Goal: Communication & Community: Answer question/provide support

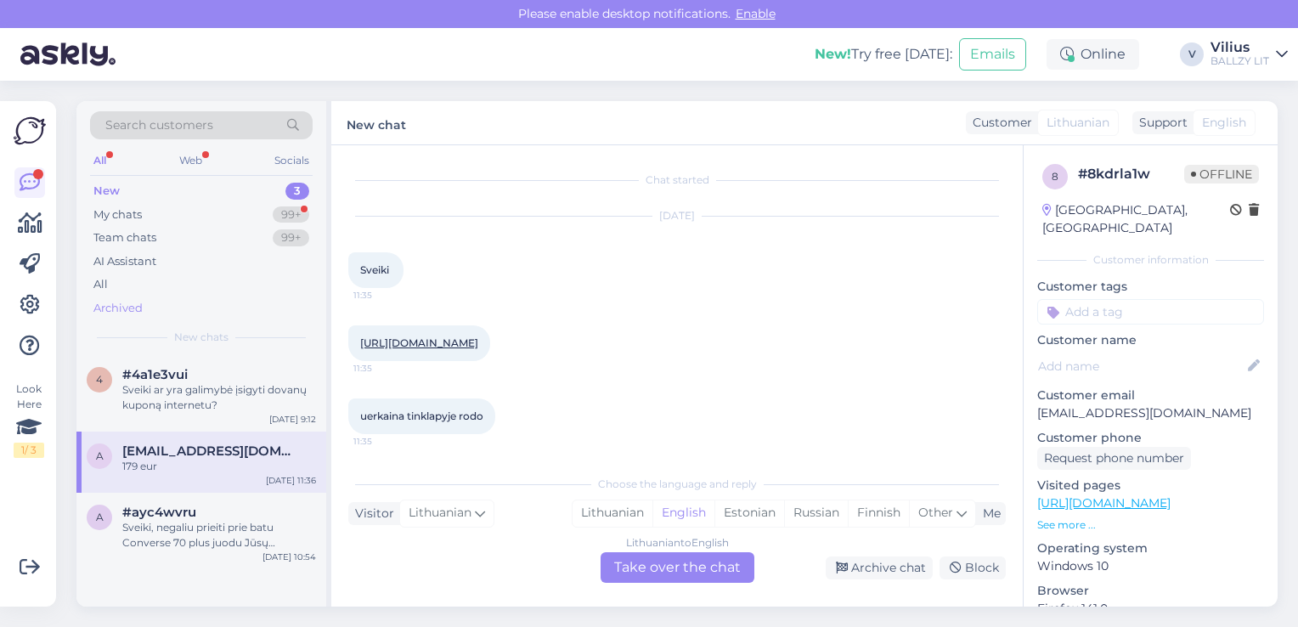
scroll to position [147, 0]
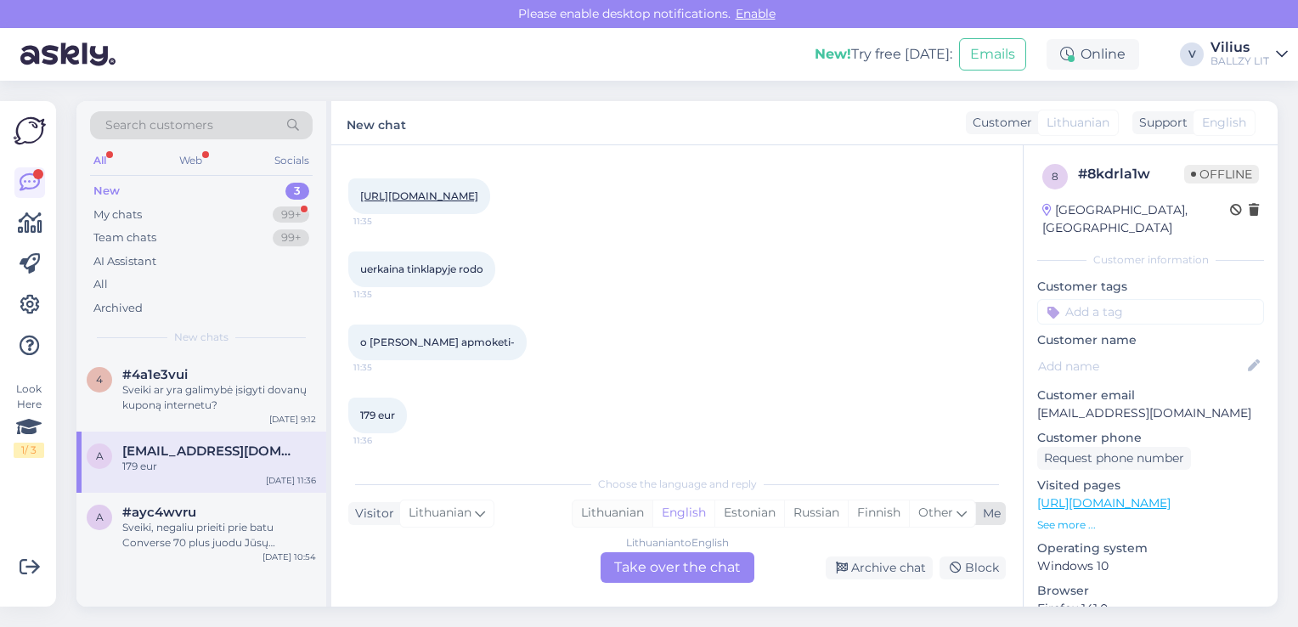
click at [613, 514] on div "Lithuanian" at bounding box center [613, 512] width 80 height 25
click at [628, 579] on div "Lithuanian to Lithuanian Take over the chat" at bounding box center [678, 567] width 154 height 31
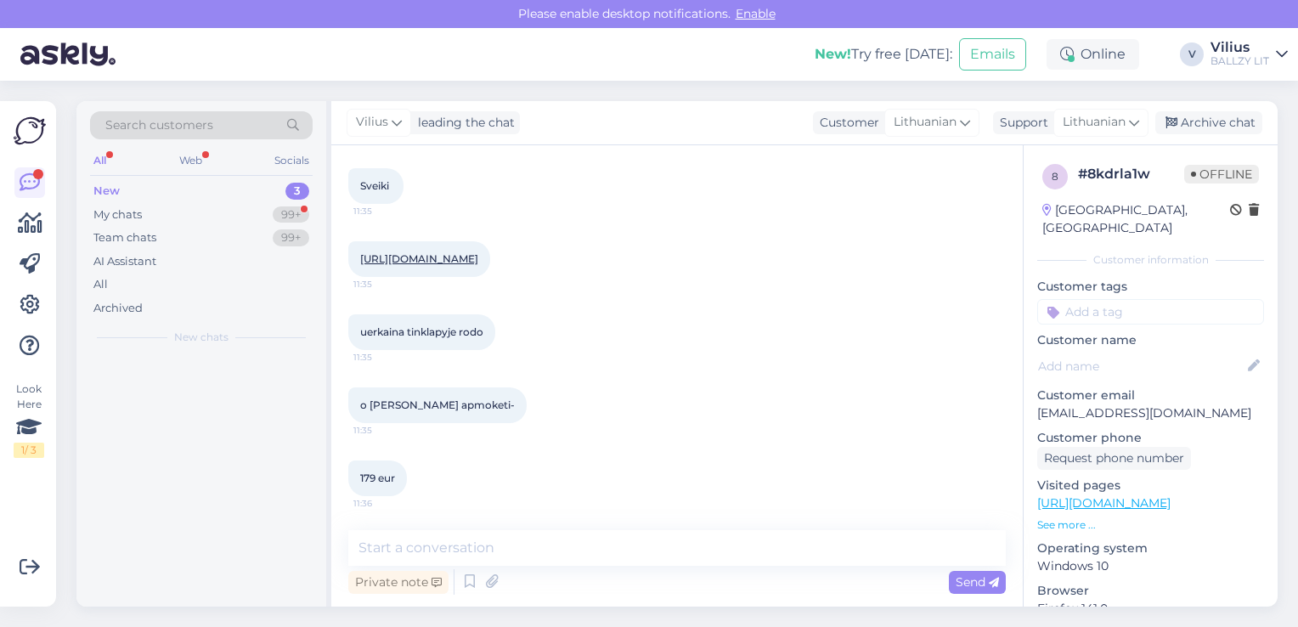
scroll to position [84, 0]
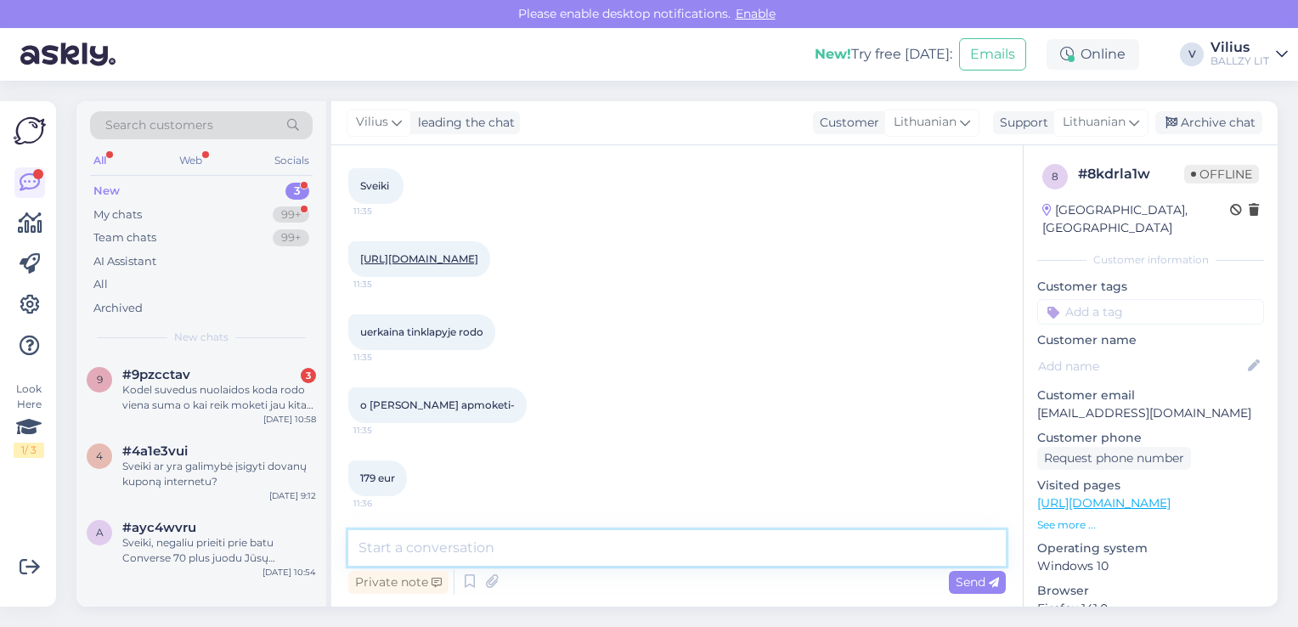
click at [629, 550] on textarea at bounding box center [677, 548] width 658 height 36
type textarea "Laba diena, informavome IT kolegas, jog patikrintų šią techninę klaidą."
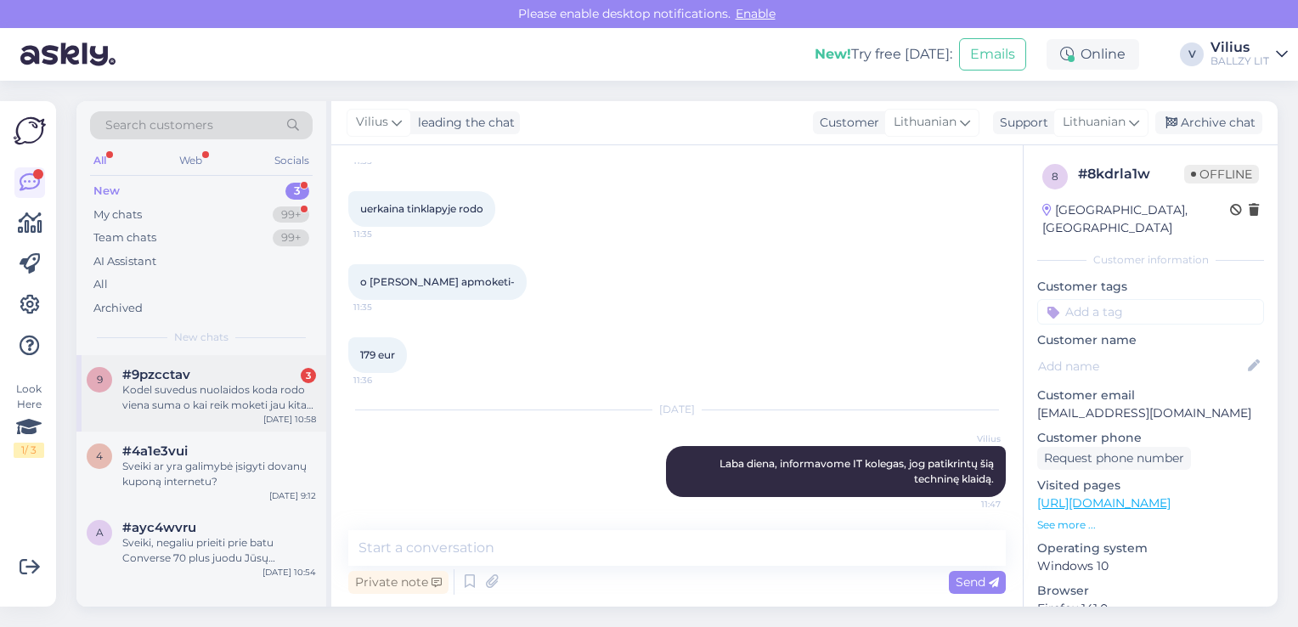
click at [204, 384] on div "Kodel suvedus nuolaidos koda rodo viena suma o kai reik moketi jau kita suma" at bounding box center [219, 397] width 194 height 31
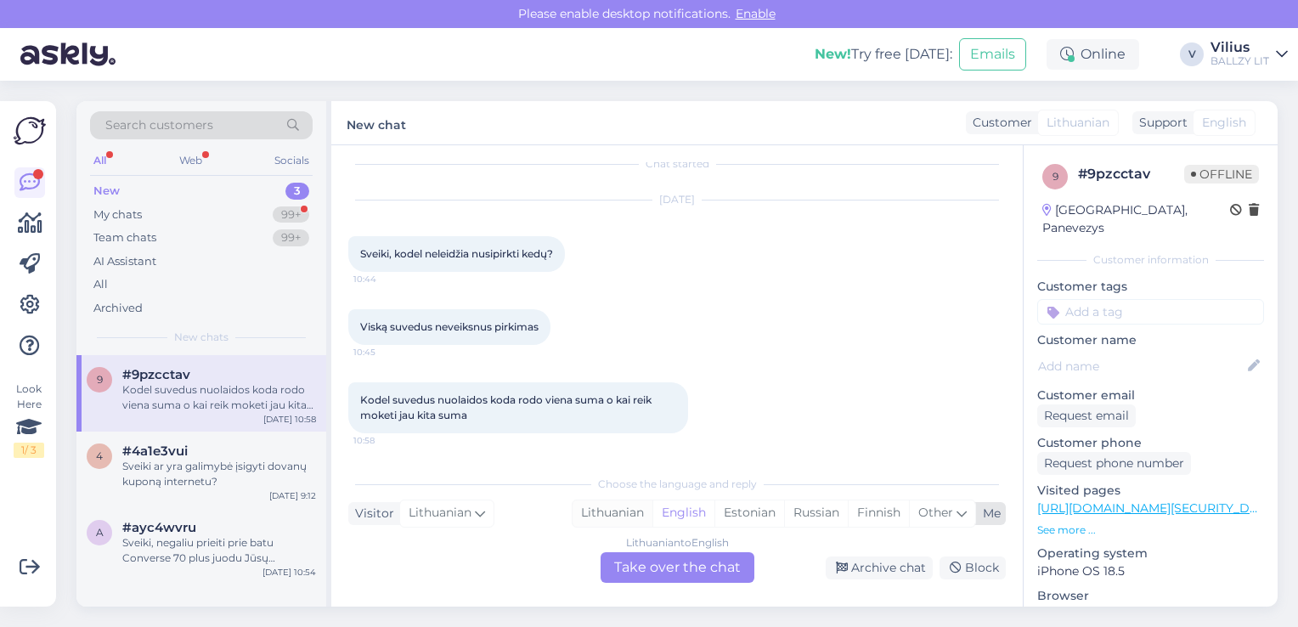
click at [607, 511] on div "Lithuanian" at bounding box center [613, 512] width 80 height 25
click at [657, 559] on div "Lithuanian to Lithuanian Take over the chat" at bounding box center [678, 567] width 154 height 31
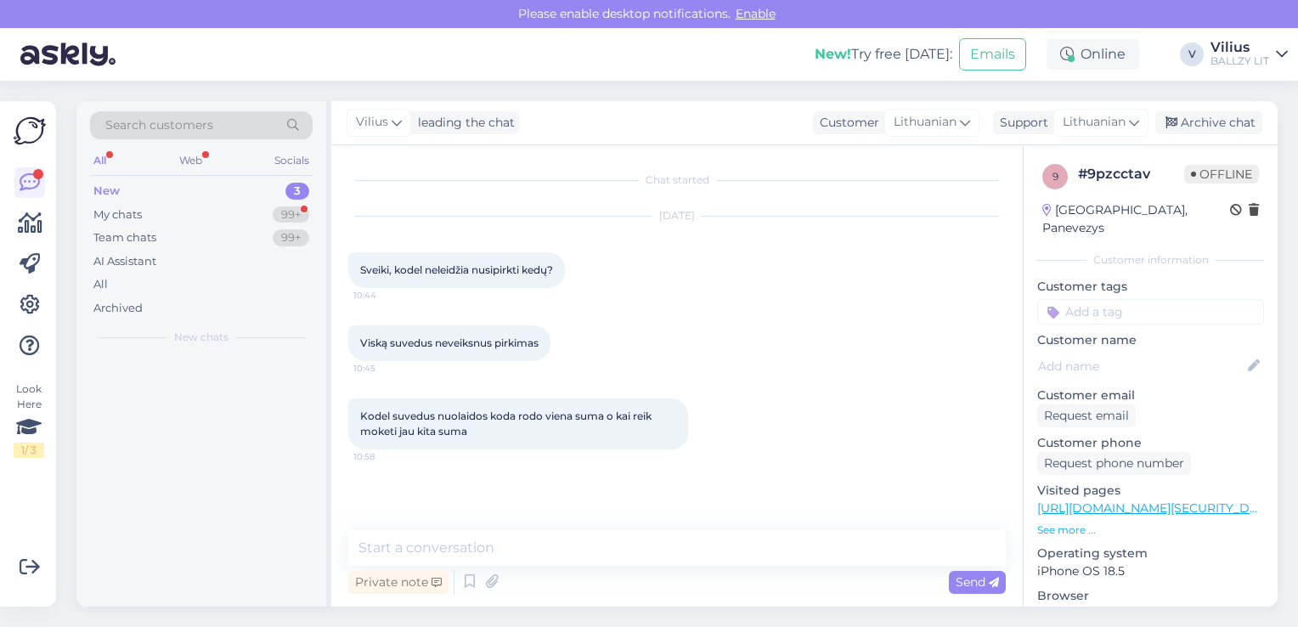
scroll to position [0, 0]
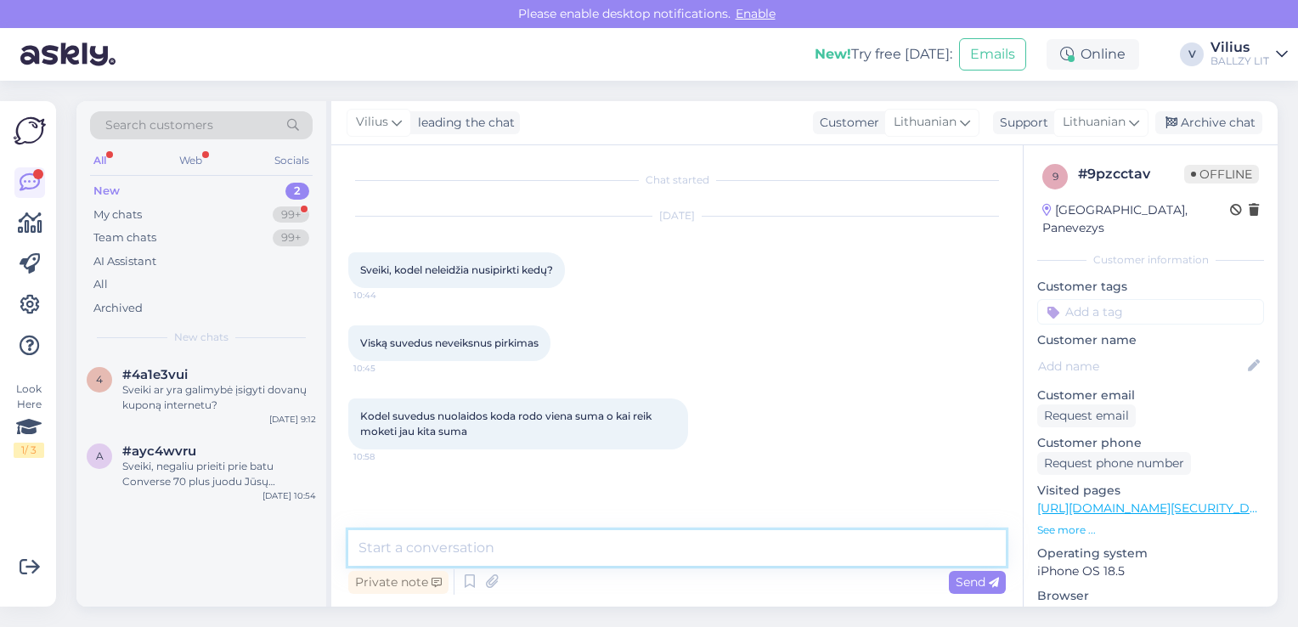
click at [652, 561] on textarea at bounding box center [677, 548] width 658 height 36
type textarea "G"
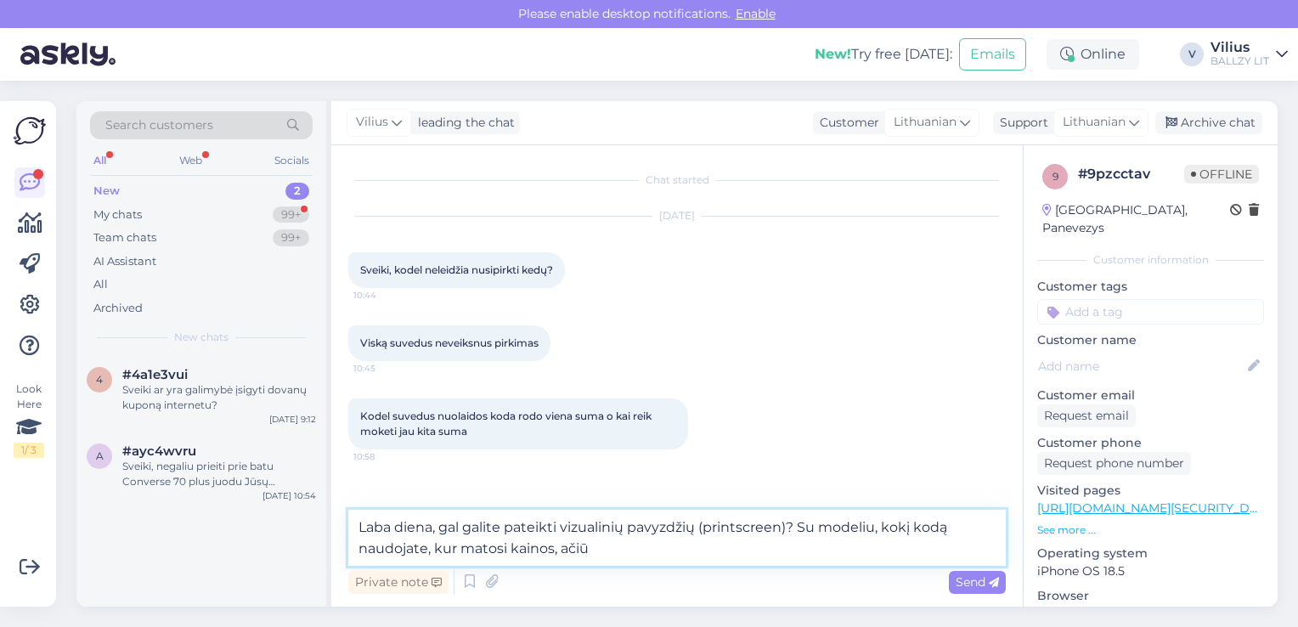
type textarea "Laba diena, gal galite pateikti vizualinių pavyzdžių (printscreen)? Su modeliu,…"
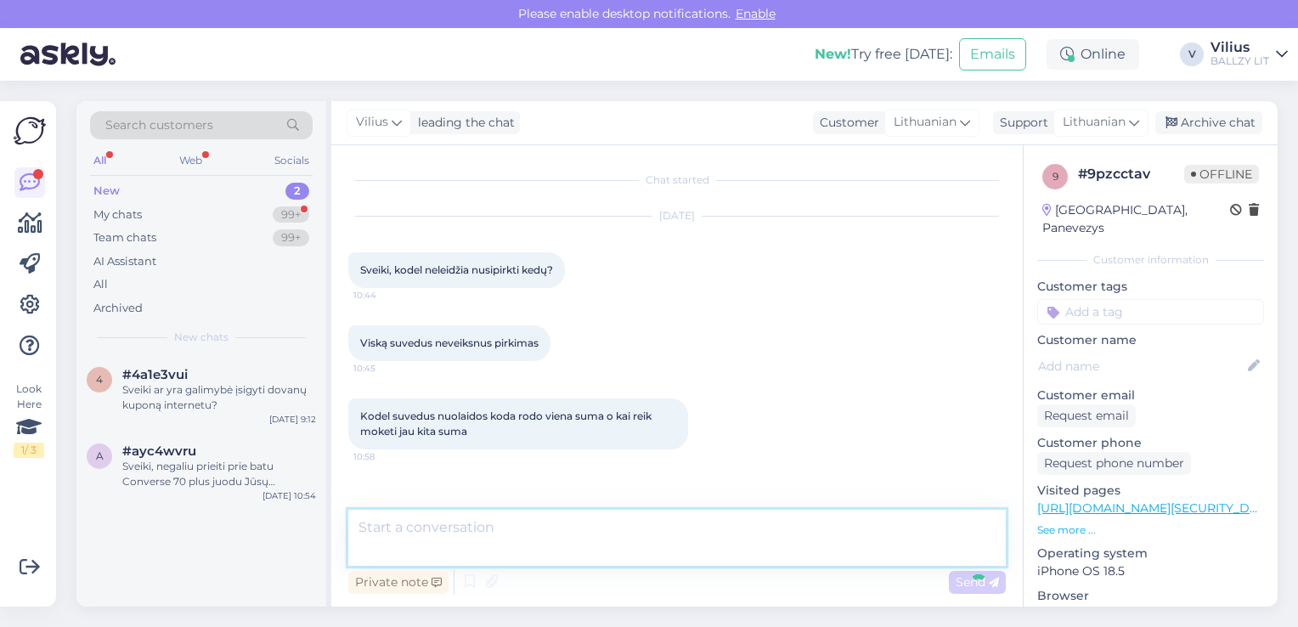
scroll to position [57, 0]
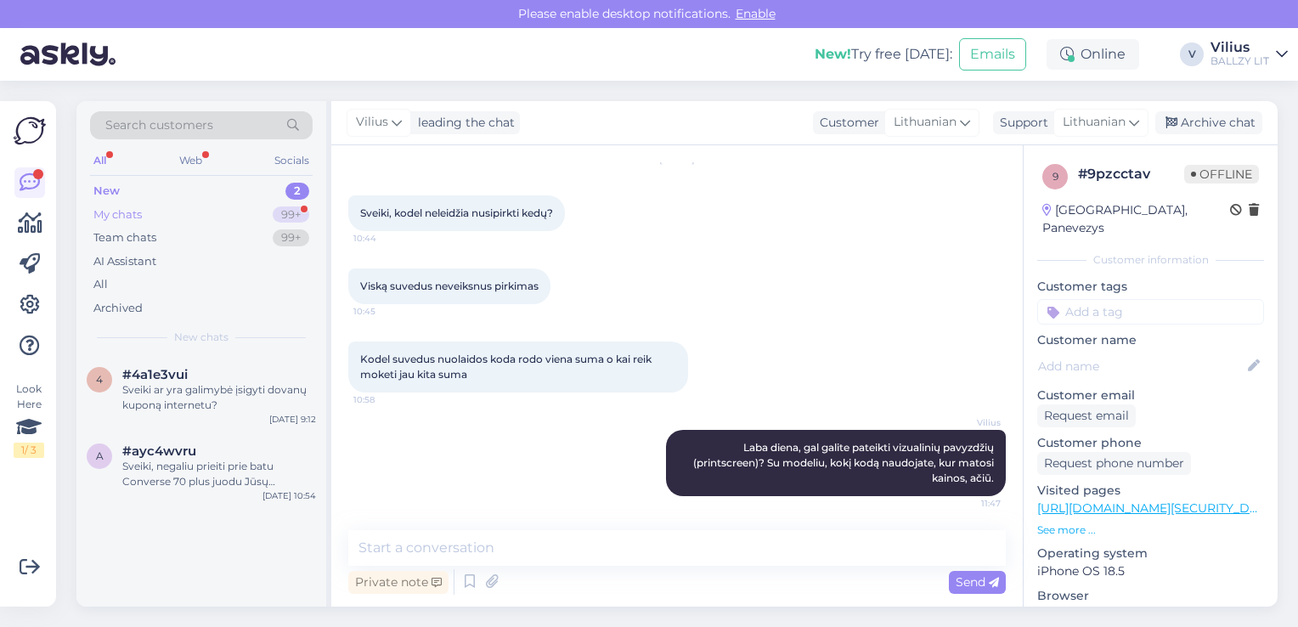
click at [252, 217] on div "My chats 99+" at bounding box center [201, 215] width 223 height 24
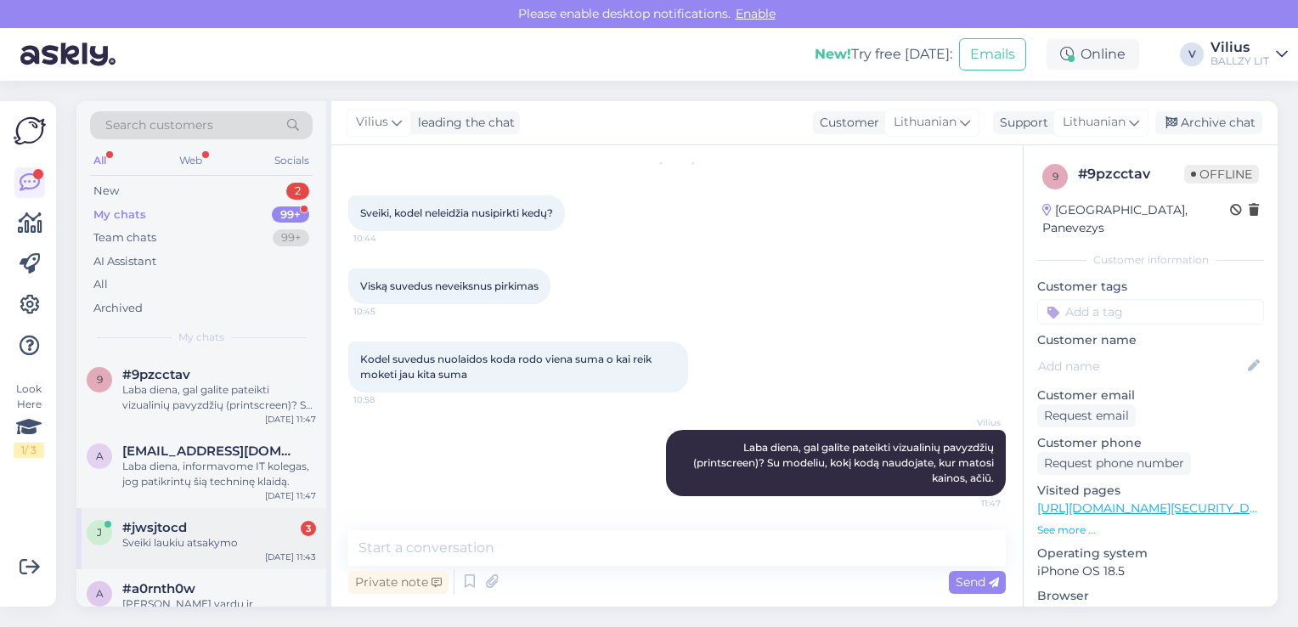
click at [211, 545] on div "Sveiki laukiu atsakymo" at bounding box center [219, 542] width 194 height 15
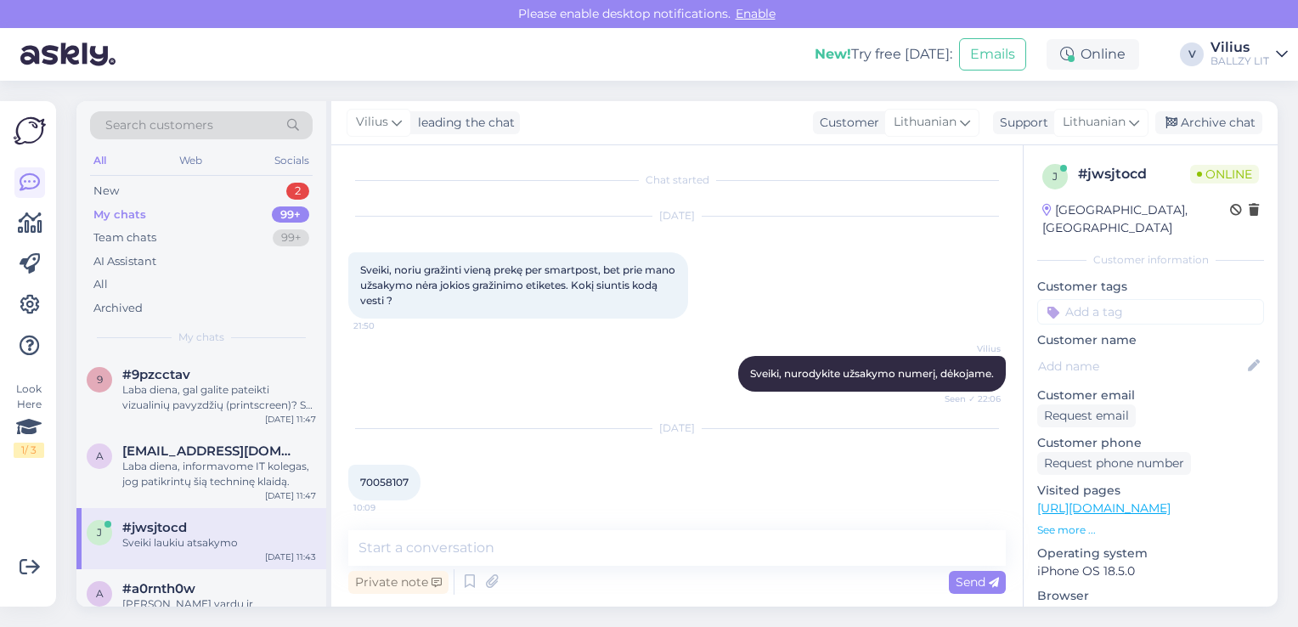
scroll to position [150, 0]
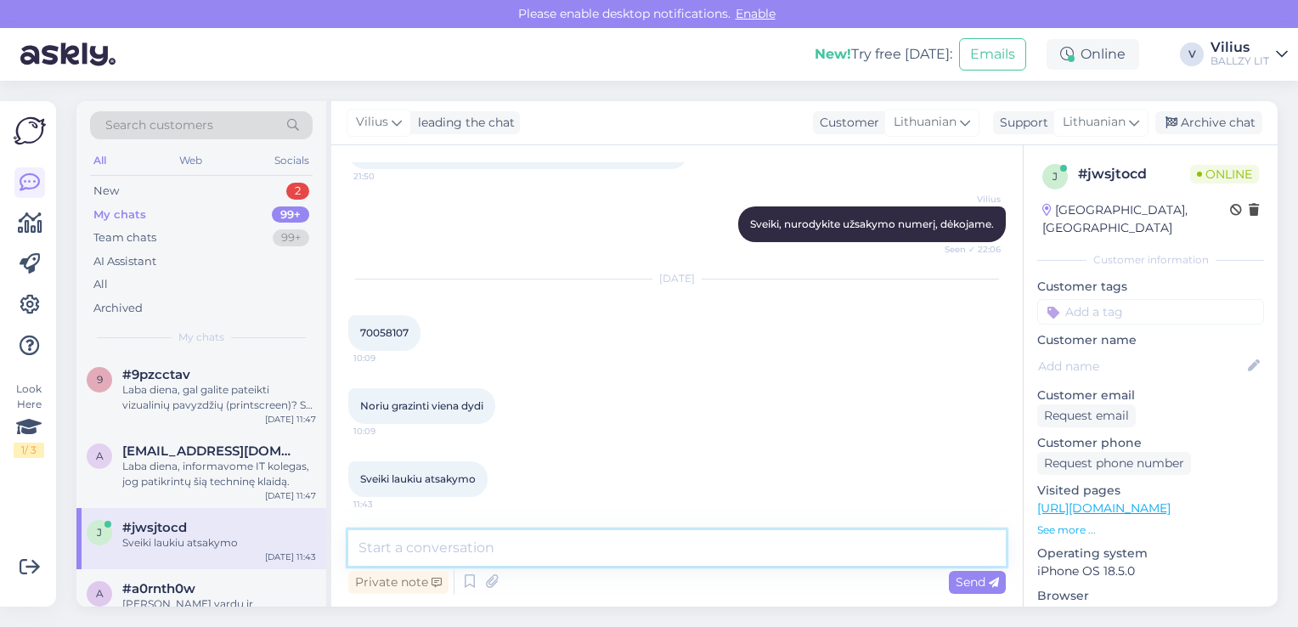
click at [584, 549] on textarea at bounding box center [677, 548] width 658 height 36
type textarea "Gražinimo taisykles rasite čia:"
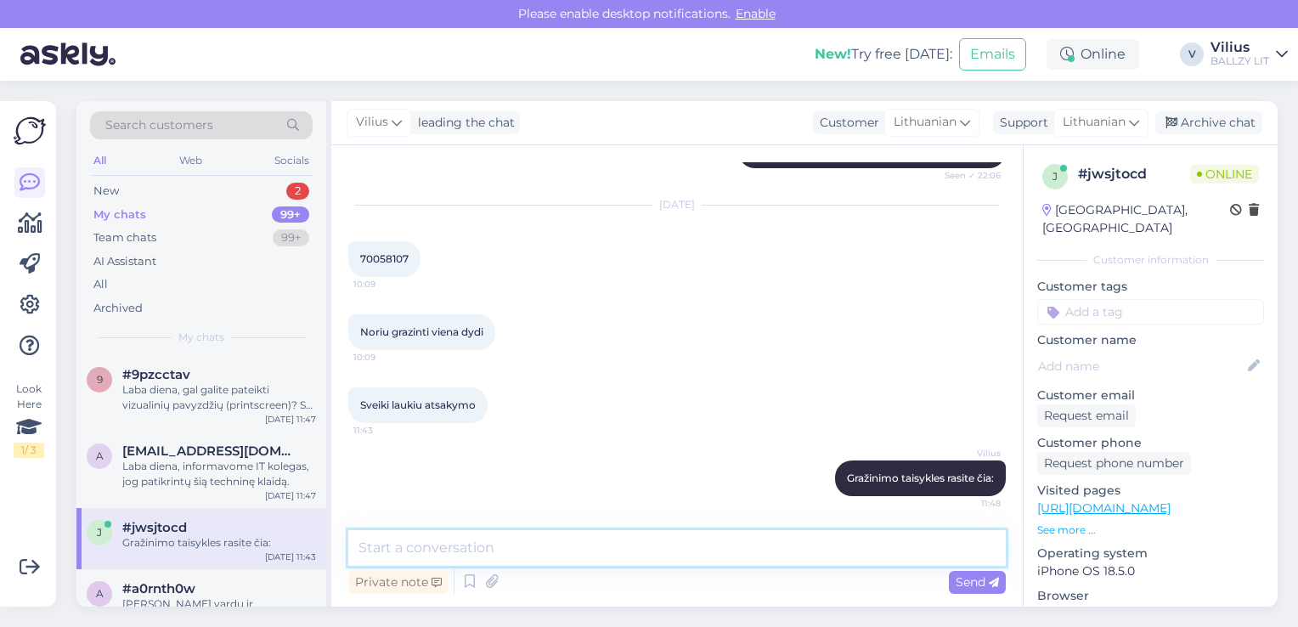
paste textarea "[URL][DOMAIN_NAME]"
type textarea "[URL][DOMAIN_NAME]"
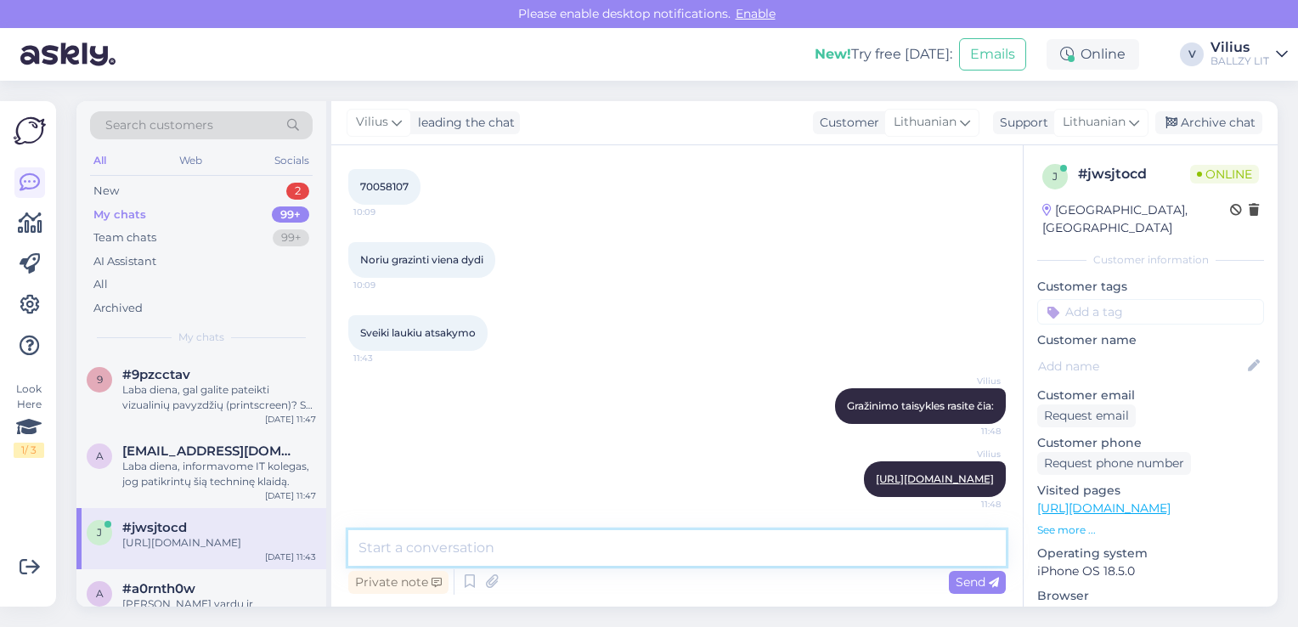
click at [588, 545] on textarea at bounding box center [677, 548] width 658 height 36
paste textarea "Grąžinimas, jei prekė buvo užsakyta į Smartpost siuntų automatą: A. Jei siunta …"
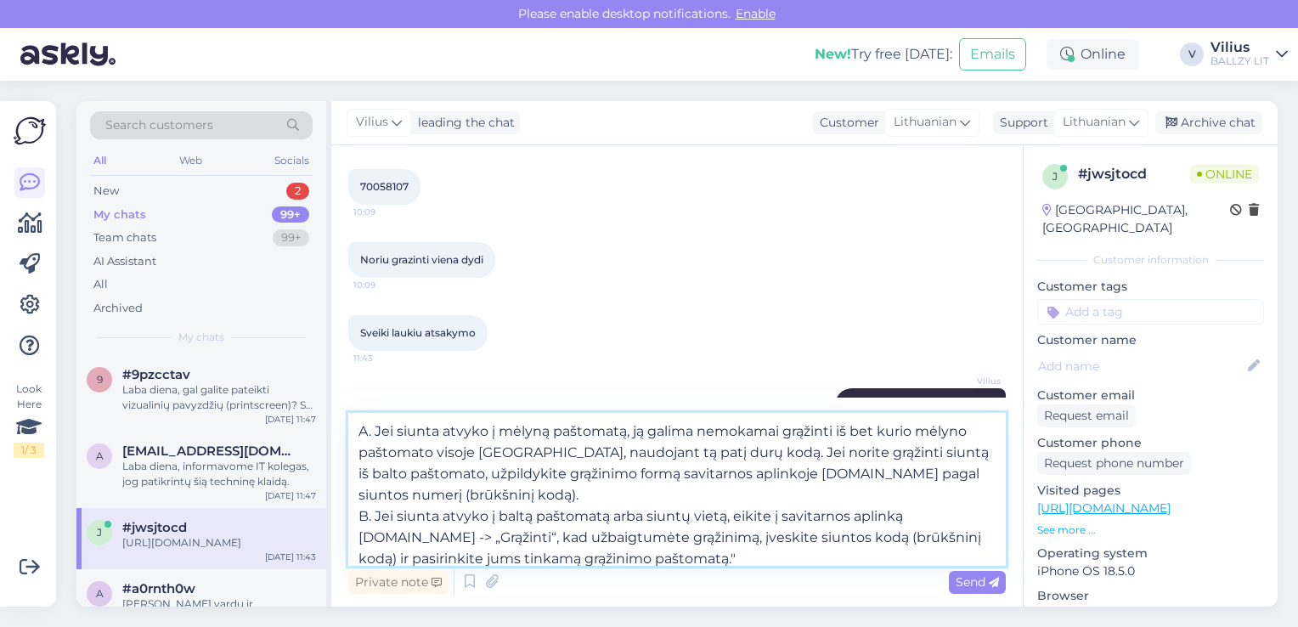
click at [524, 448] on textarea ""Grąžinimas, jei prekė buvo užsakyta į Smartpost siuntų automatą: A. Jei siunta…" at bounding box center [677, 489] width 658 height 153
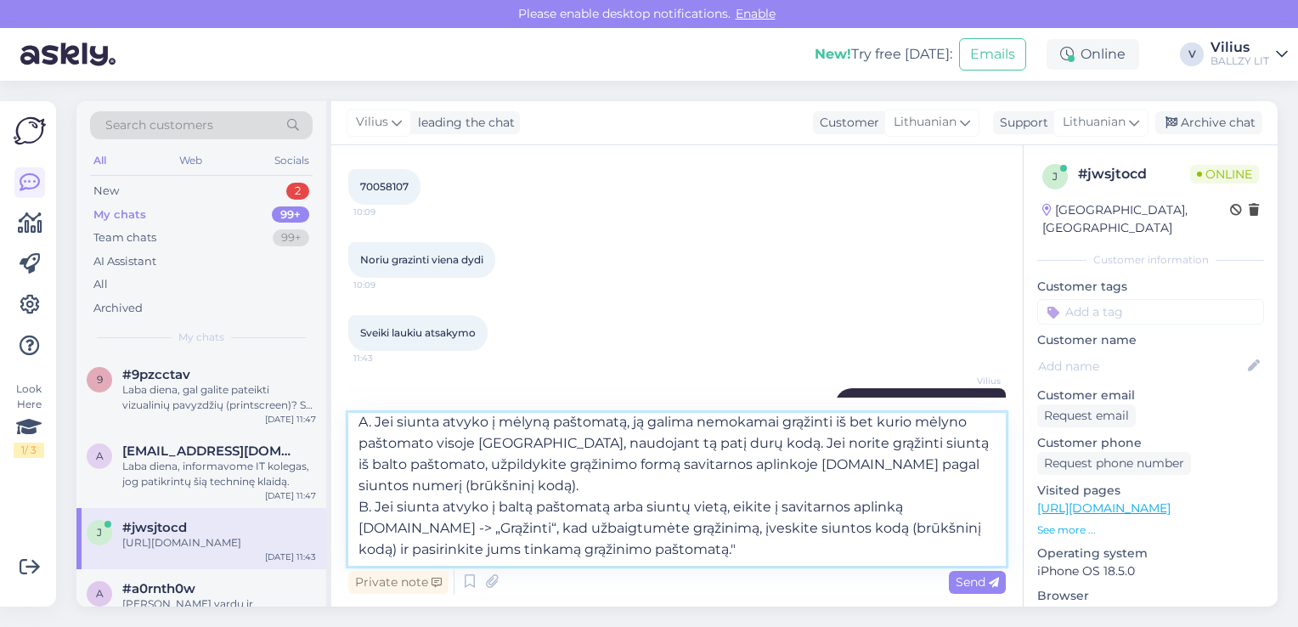
scroll to position [0, 0]
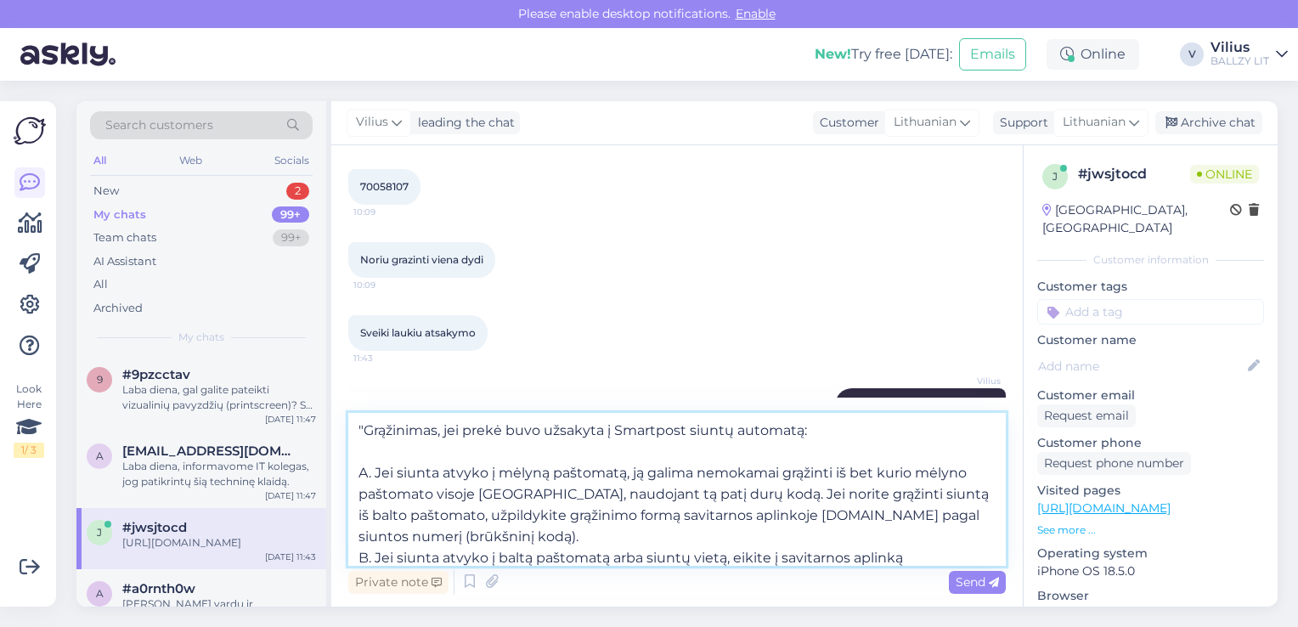
drag, startPoint x: 377, startPoint y: 505, endPoint x: 357, endPoint y: 409, distance: 98.1
click at [357, 409] on div "Chat started [DATE] Sveiki, noriu gražinti vieną prekę per smartpost, bet prie …" at bounding box center [677, 375] width 692 height 461
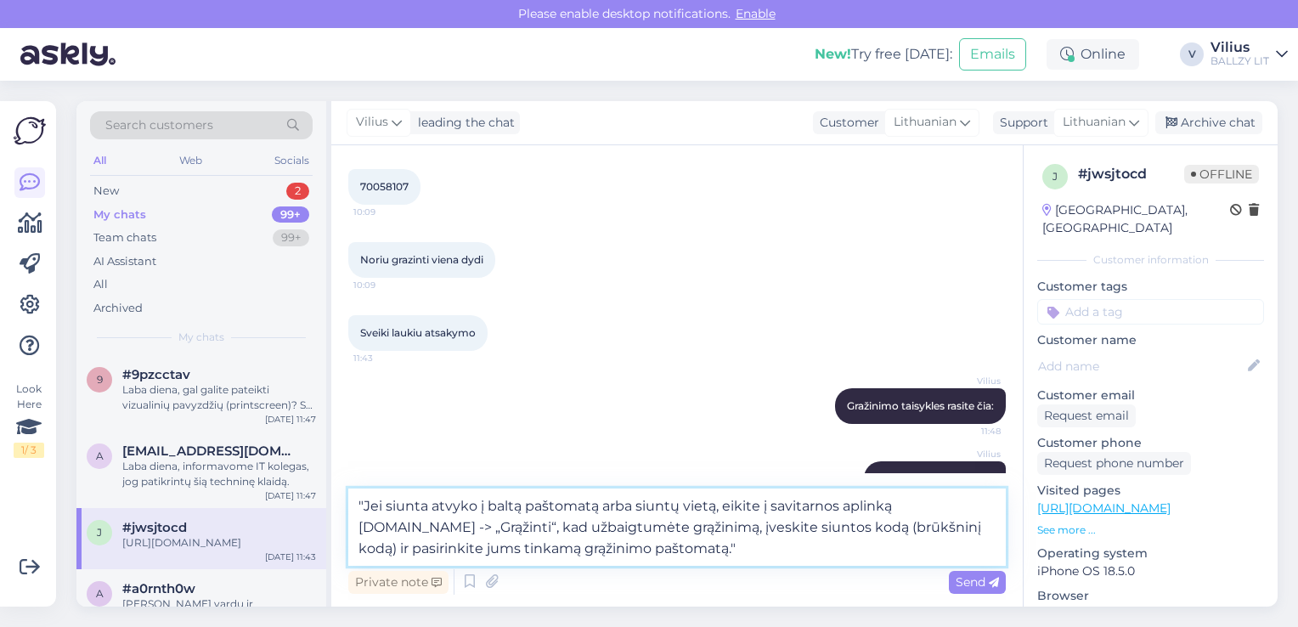
drag, startPoint x: 473, startPoint y: 528, endPoint x: 353, endPoint y: 527, distance: 120.6
click at [353, 527] on textarea ""Jei siunta atvyko į baltą paštomatą arba siuntų vietą, eikite į savitarnos apl…" at bounding box center [677, 526] width 658 height 77
drag, startPoint x: 727, startPoint y: 506, endPoint x: 337, endPoint y: 465, distance: 392.2
click at [337, 465] on div "Chat started [DATE] Sveiki, noriu gražinti vieną prekę per smartpost, bet prie …" at bounding box center [677, 375] width 692 height 461
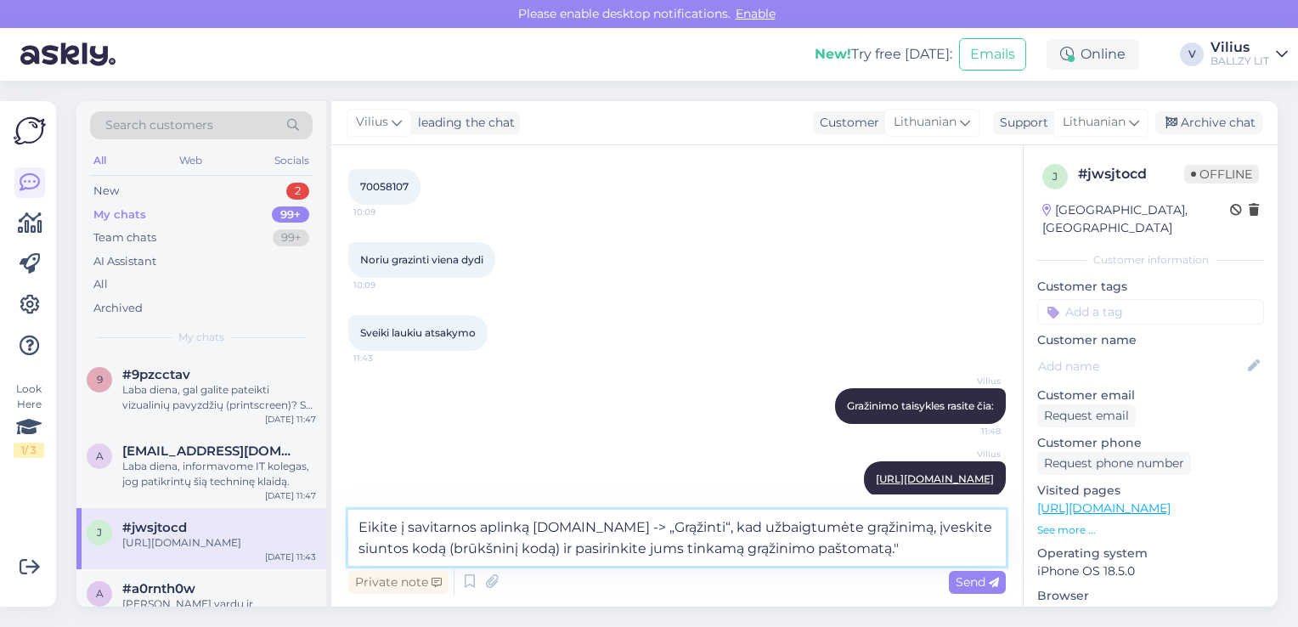
drag, startPoint x: 534, startPoint y: 528, endPoint x: 648, endPoint y: 532, distance: 113.9
click at [648, 532] on textarea "Eikite į savitarnos aplinką [DOMAIN_NAME] -> „Grąžinti“, kad užbaigtumėte grąži…" at bounding box center [677, 538] width 658 height 56
paste textarea "[URL][DOMAIN_NAME]"
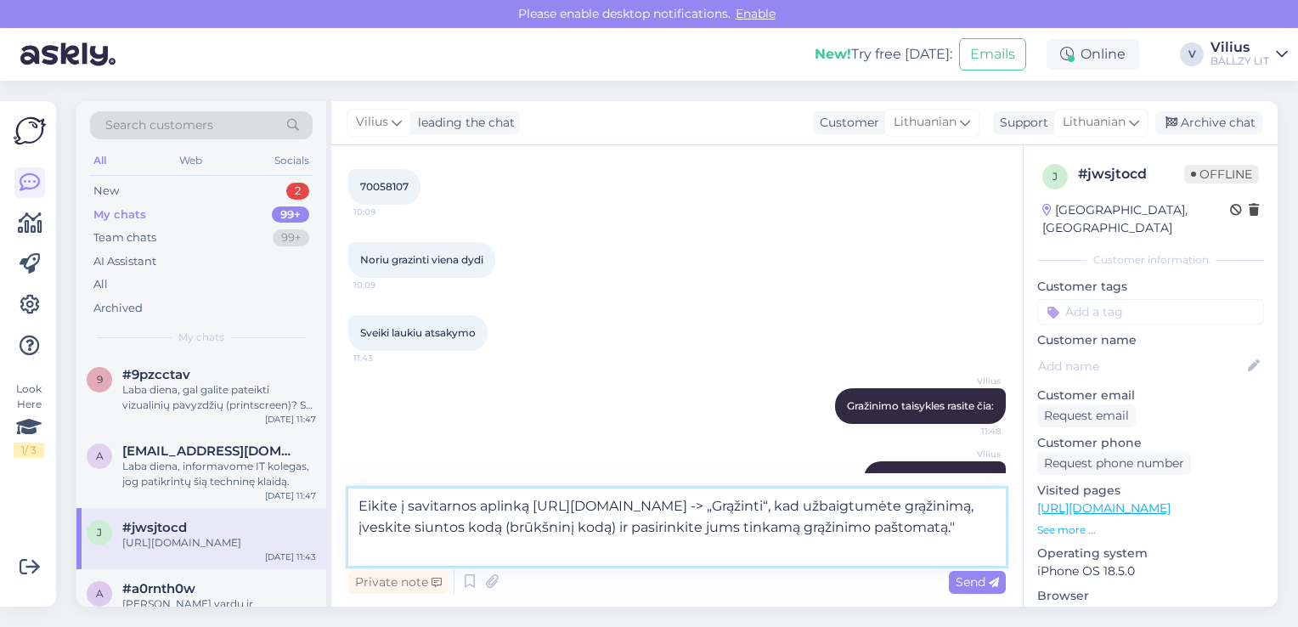
drag, startPoint x: 901, startPoint y: 505, endPoint x: 533, endPoint y: 531, distance: 368.8
click at [533, 531] on textarea "Eikite į savitarnos aplinką [URL][DOMAIN_NAME] -> „Grąžinti“, kad užbaigtumėte …" at bounding box center [677, 526] width 658 height 77
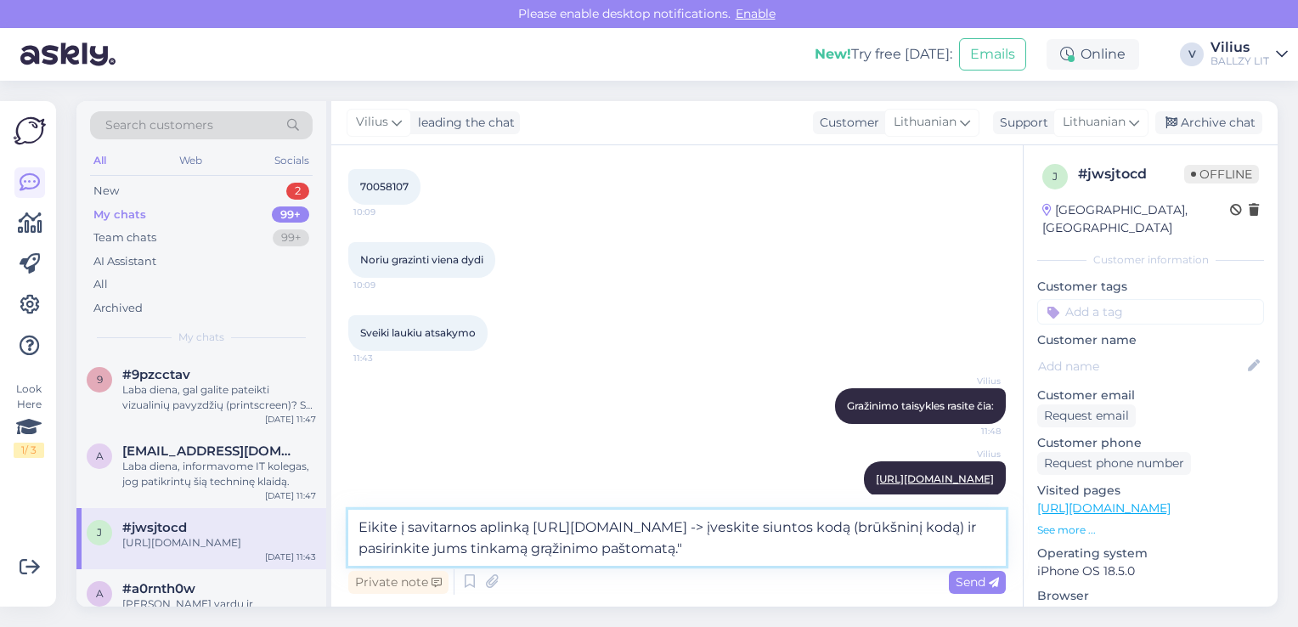
click at [910, 547] on textarea "Eikite į savitarnos aplinką [URL][DOMAIN_NAME] -> įveskite siuntos kodą (brūkšn…" at bounding box center [677, 538] width 658 height 56
drag, startPoint x: 411, startPoint y: 182, endPoint x: 353, endPoint y: 179, distance: 58.7
click at [353, 179] on div "70058107 10:09" at bounding box center [384, 187] width 72 height 36
copy span "70058107"
drag, startPoint x: 910, startPoint y: 550, endPoint x: 344, endPoint y: 483, distance: 569.8
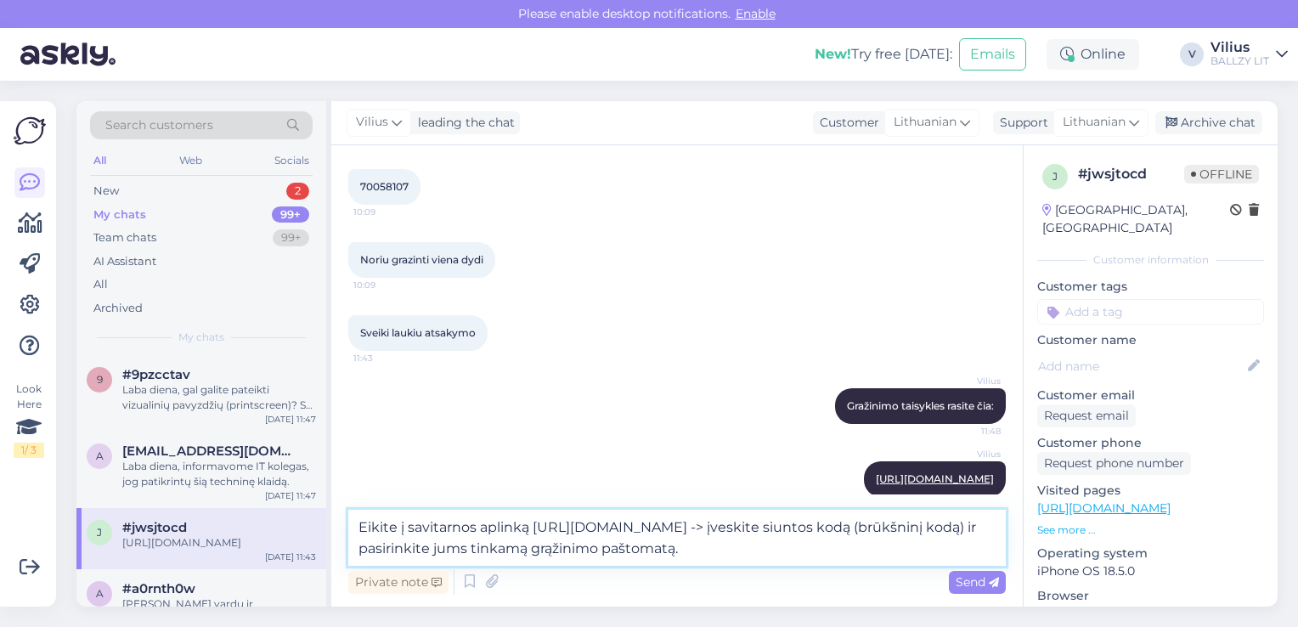
click at [344, 483] on div "Chat started [DATE] Sveiki, noriu gražinti vieną prekę per smartpost, bet prie …" at bounding box center [677, 375] width 692 height 461
type textarea "Pabandėme sugeneruoti kodą, tačiau nepavyko, pasiteirausime kolegų ar viskas tv…"
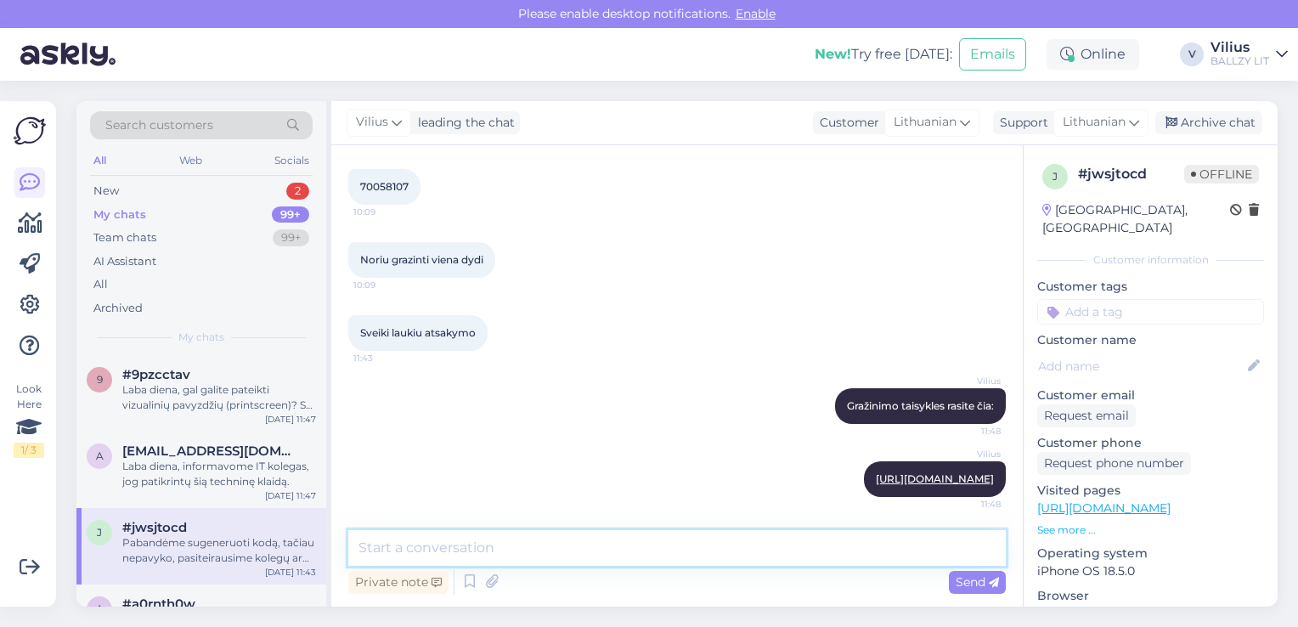
scroll to position [400, 0]
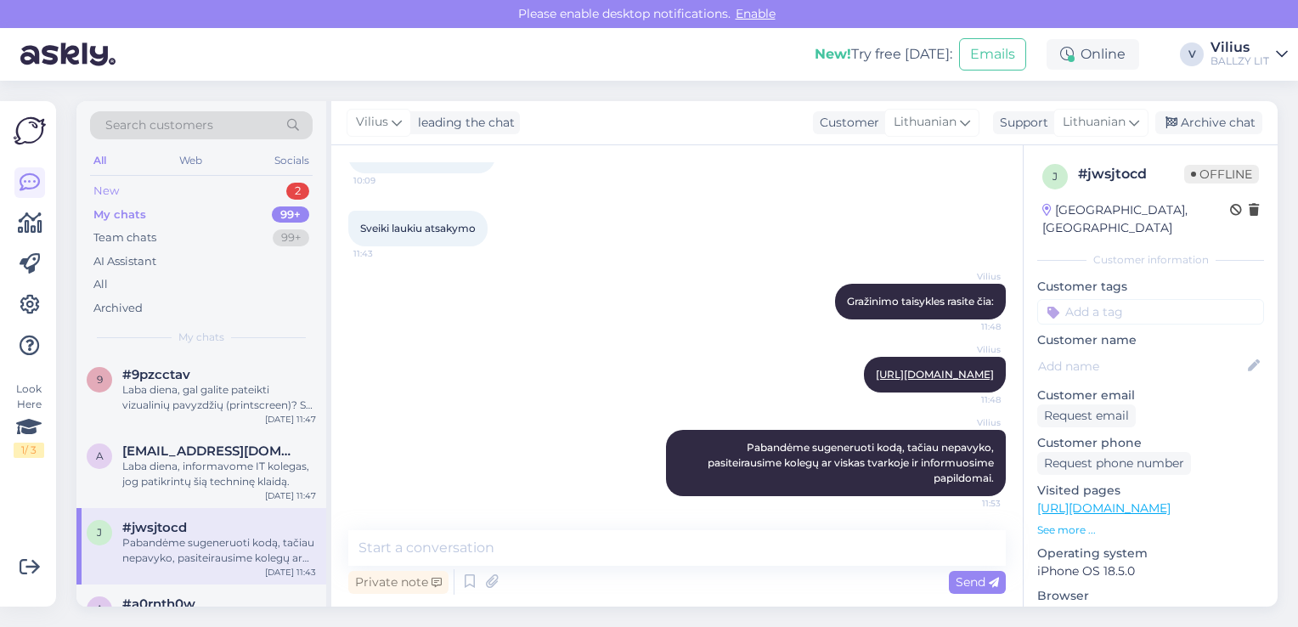
click at [167, 192] on div "New 2" at bounding box center [201, 191] width 223 height 24
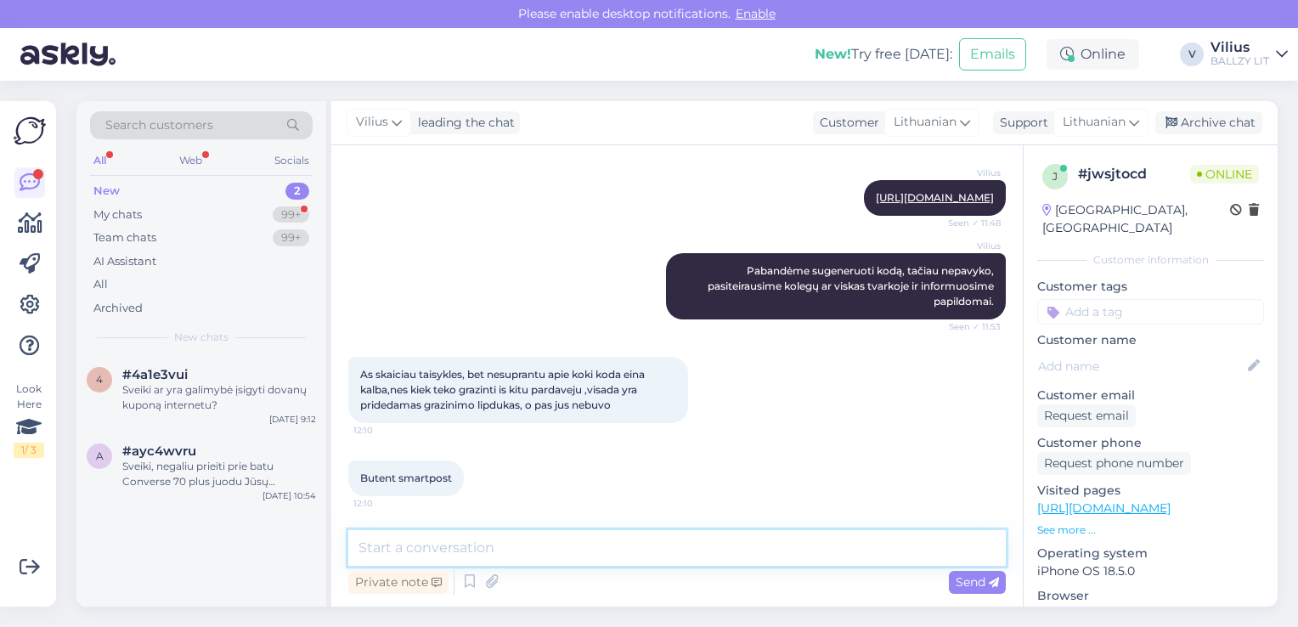
scroll to position [683, 0]
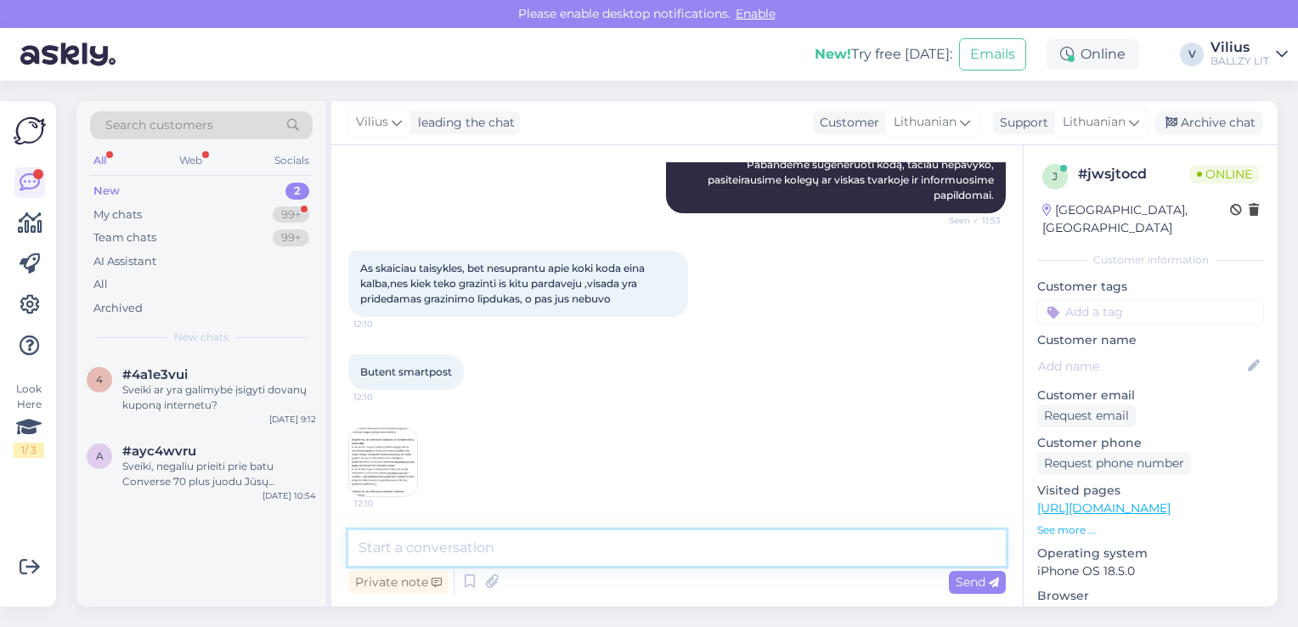
click at [567, 555] on textarea at bounding box center [677, 548] width 658 height 36
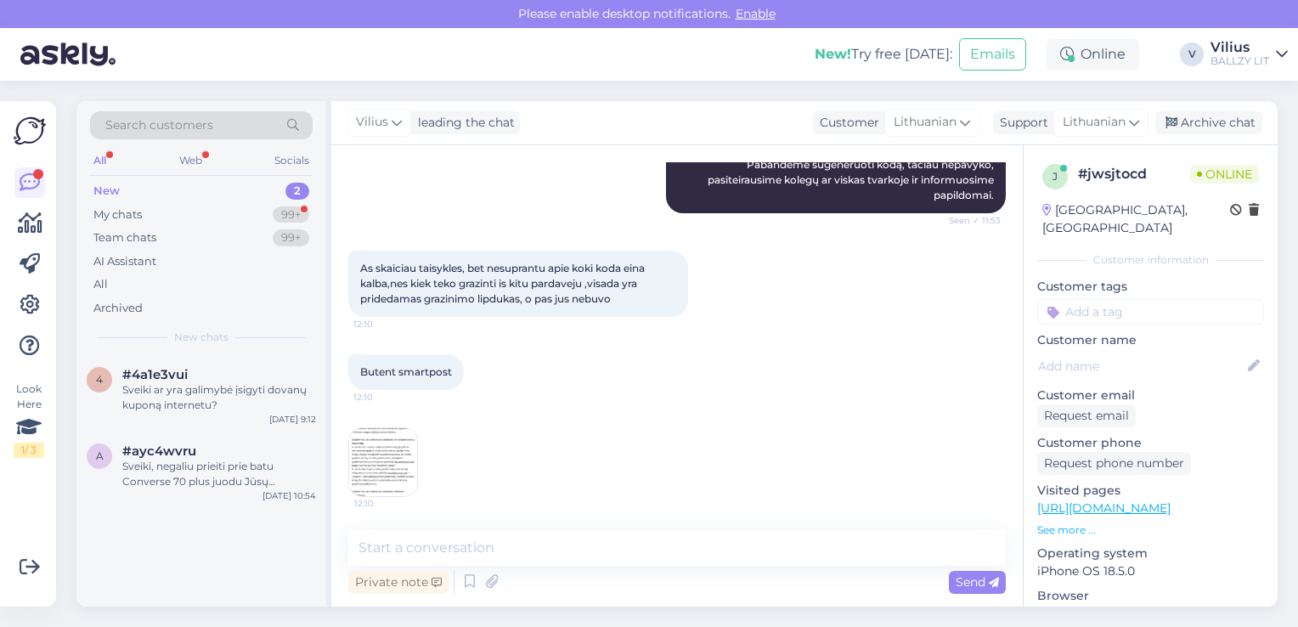
click at [406, 458] on img at bounding box center [383, 462] width 68 height 68
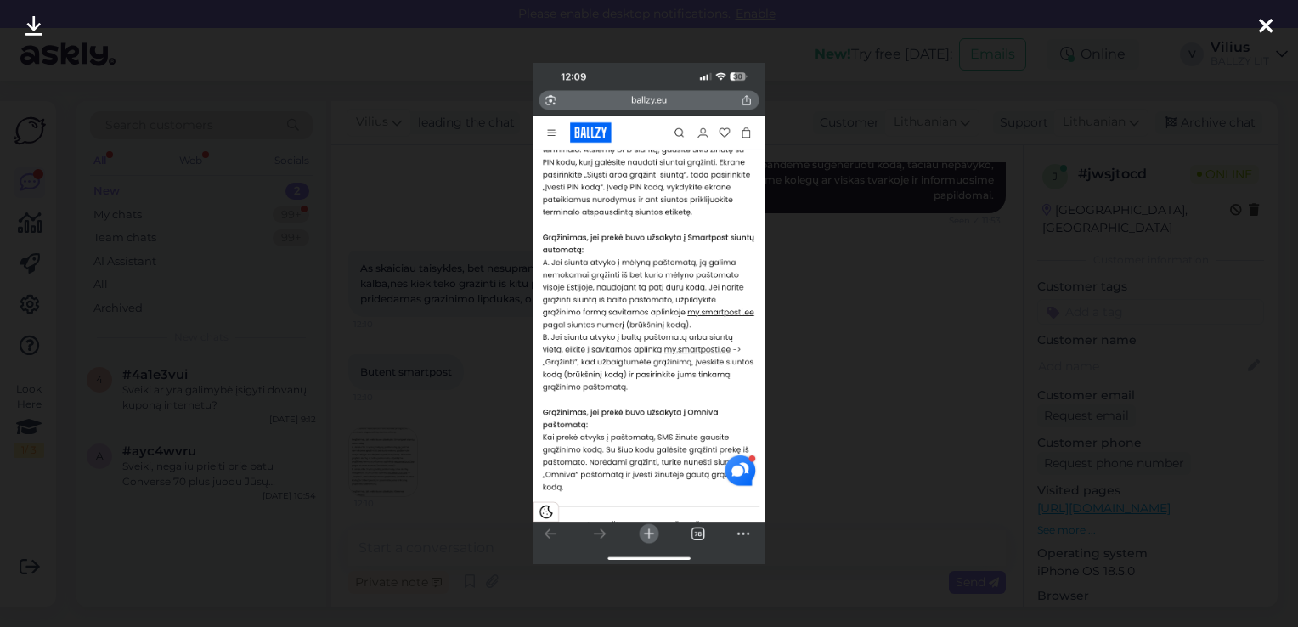
click at [442, 178] on div at bounding box center [649, 313] width 1298 height 627
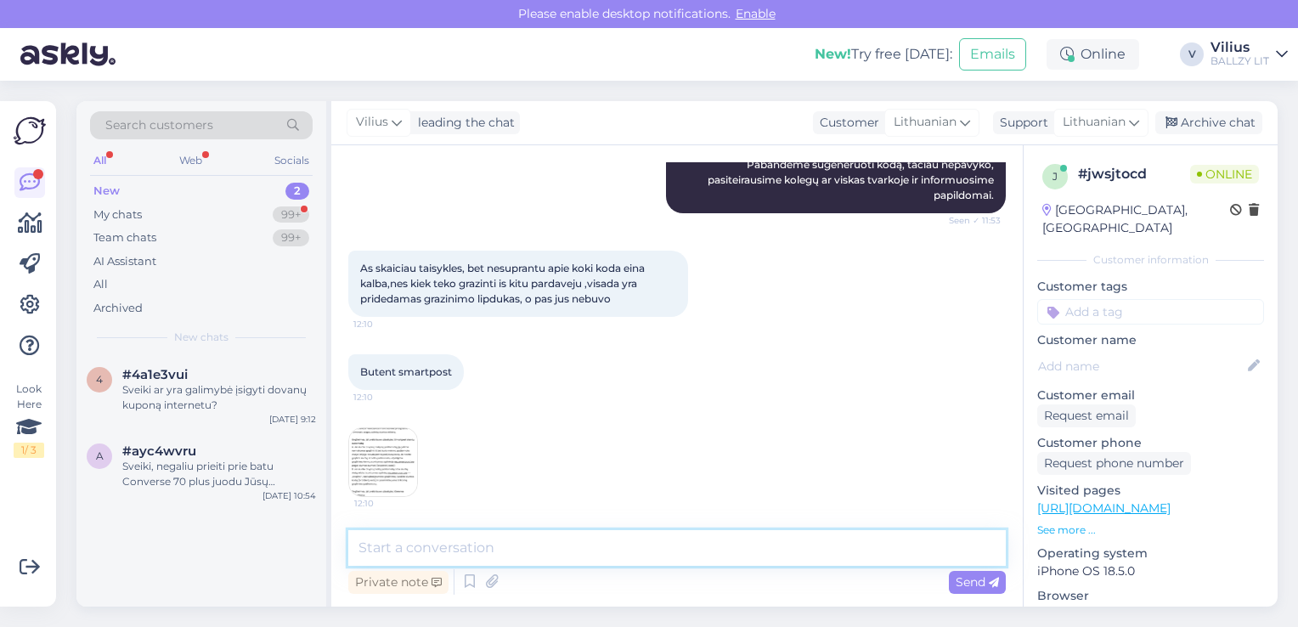
click at [557, 548] on textarea at bounding box center [677, 548] width 658 height 36
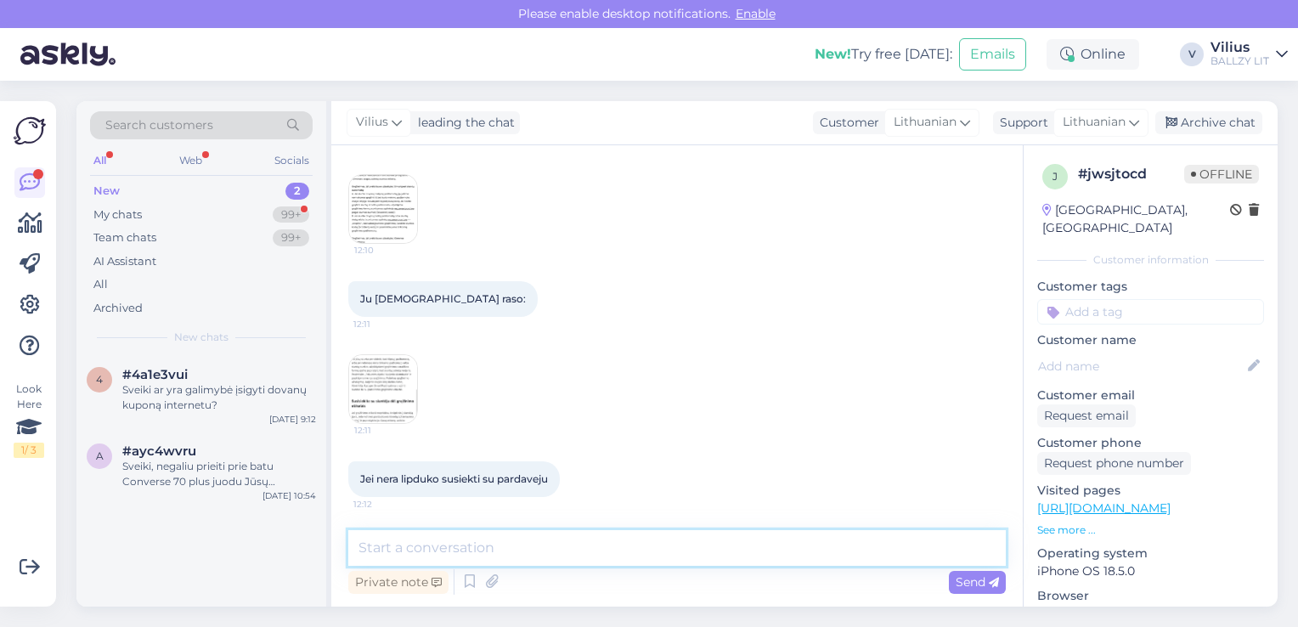
click at [513, 561] on textarea at bounding box center [677, 548] width 658 height 36
type textarea "P"
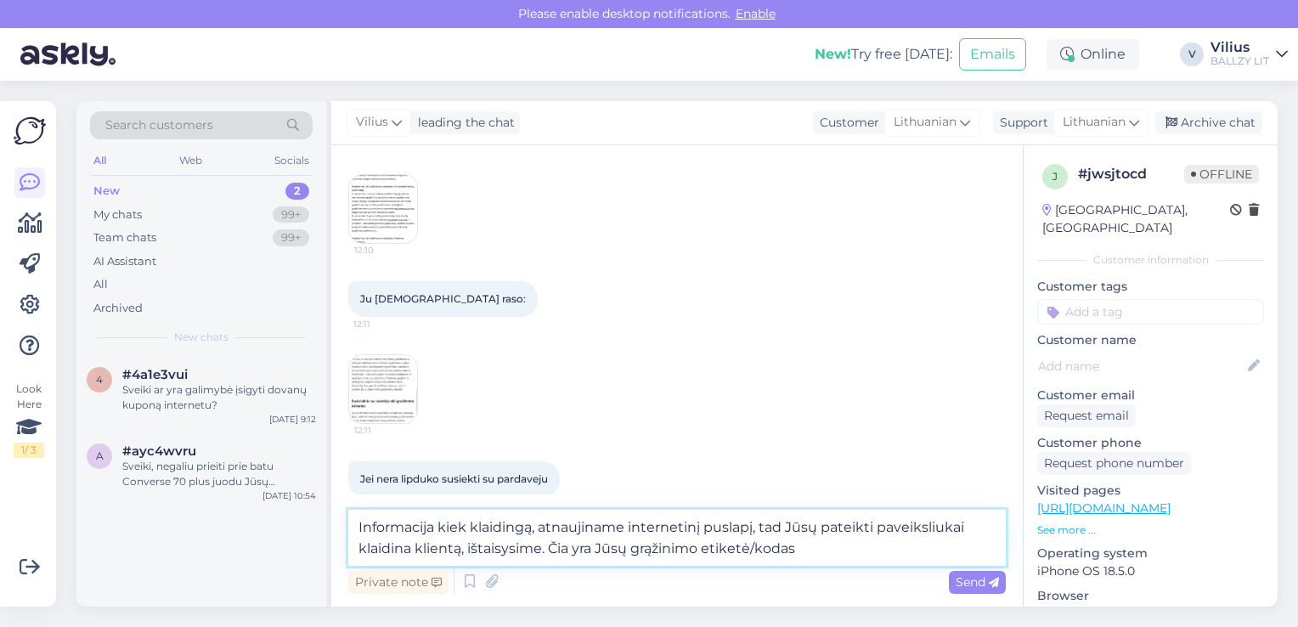
type textarea "Informacija kiek klaidingą, atnaujiname internetinį puslapį, tad Jūsų pateikti …"
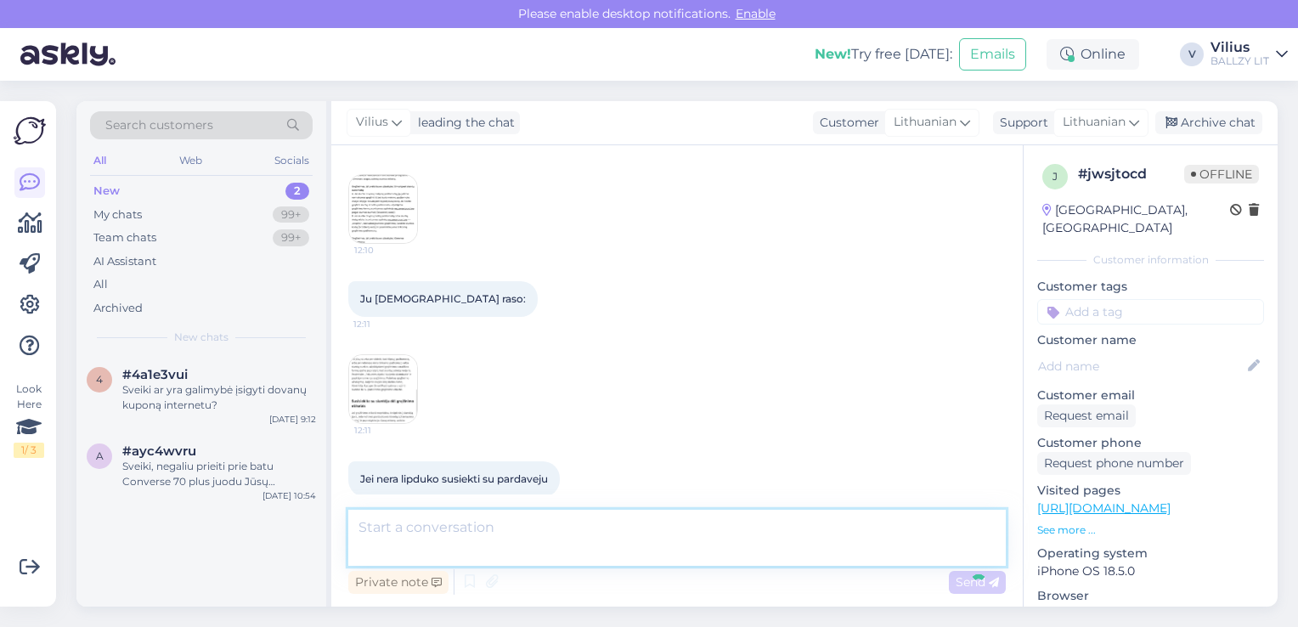
scroll to position [1040, 0]
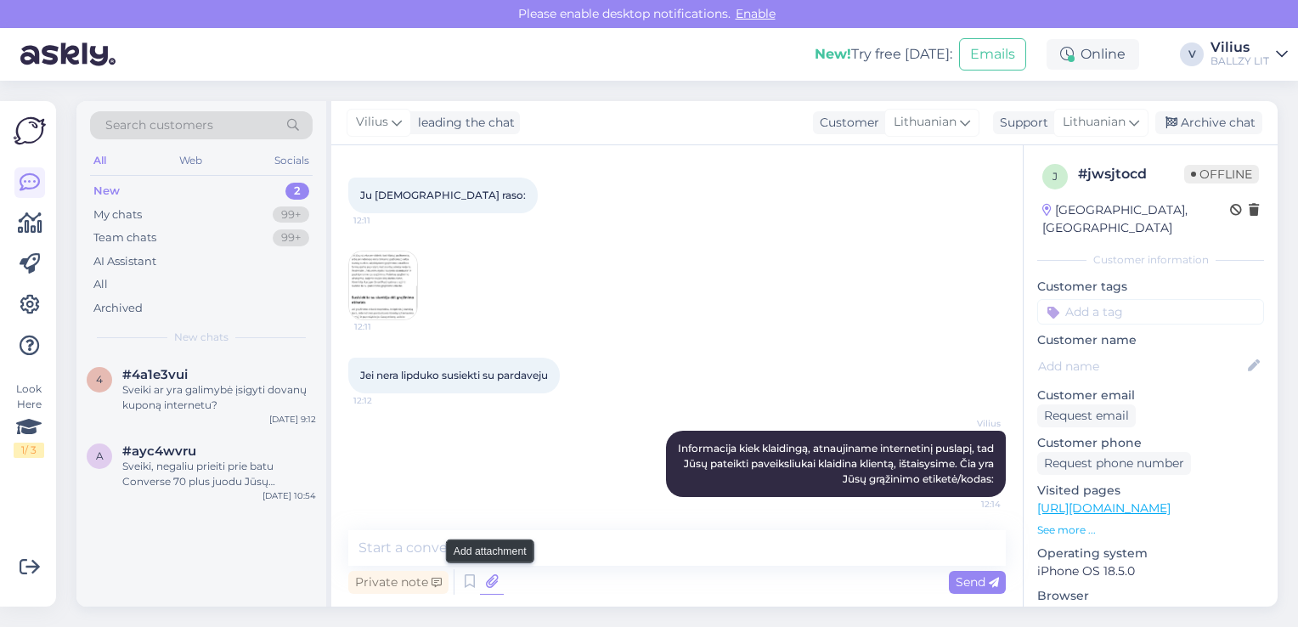
click at [493, 583] on icon at bounding box center [492, 581] width 24 height 25
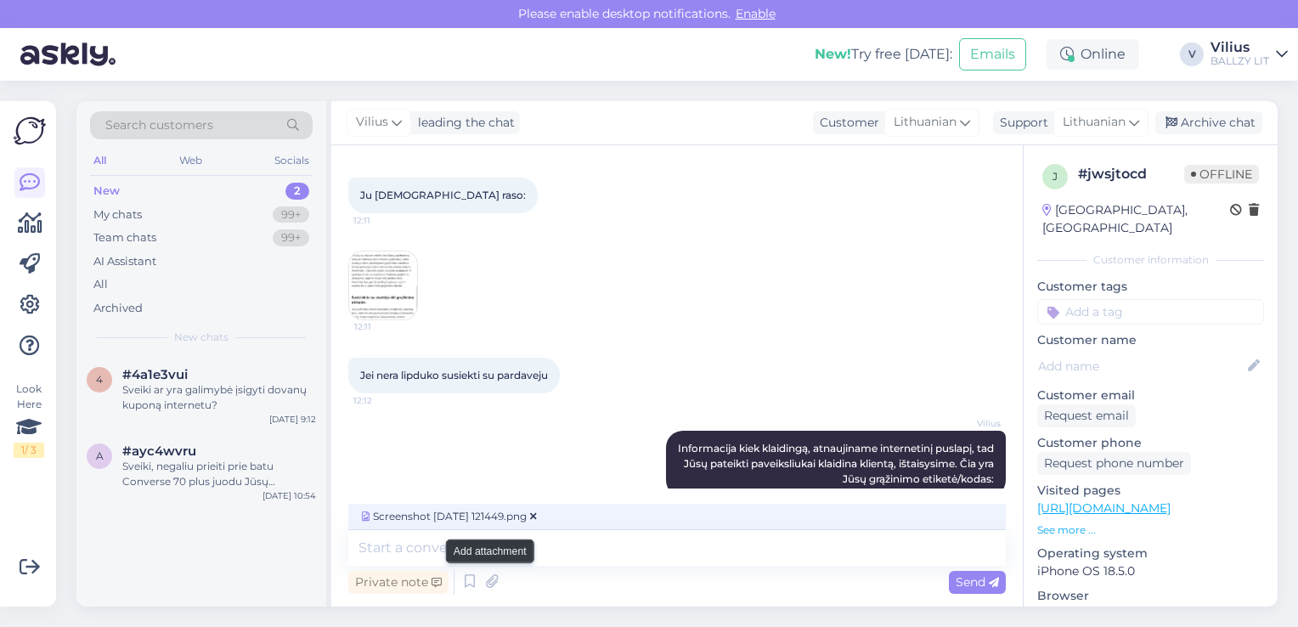
scroll to position [1060, 0]
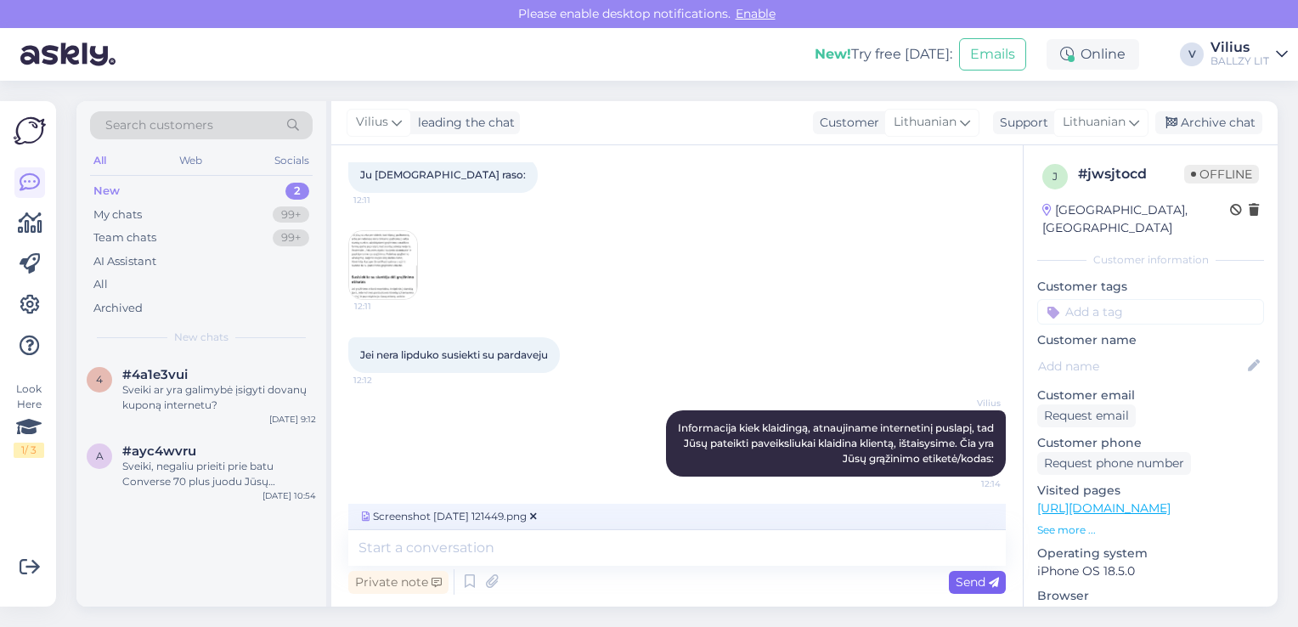
click at [970, 584] on span "Send" at bounding box center [977, 581] width 43 height 15
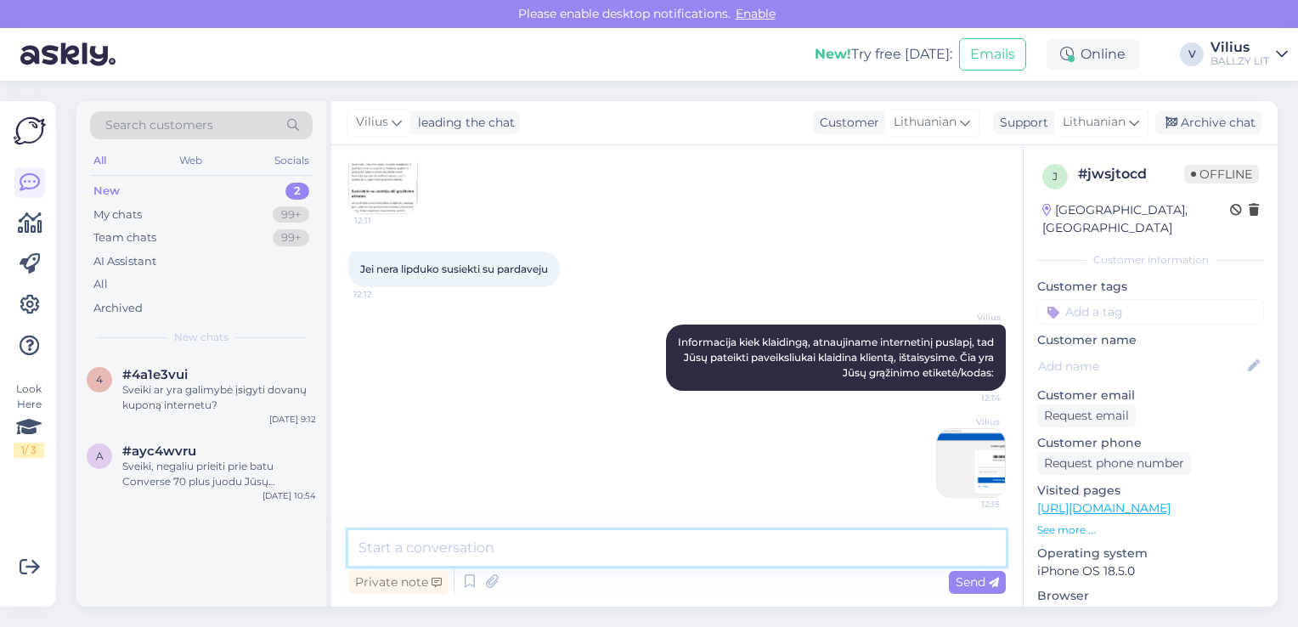
click at [704, 560] on textarea at bounding box center [677, 548] width 658 height 36
paste textarea "[URL][DOMAIN_NAME]"
type textarea "Eikite į [URL][DOMAIN_NAME]"
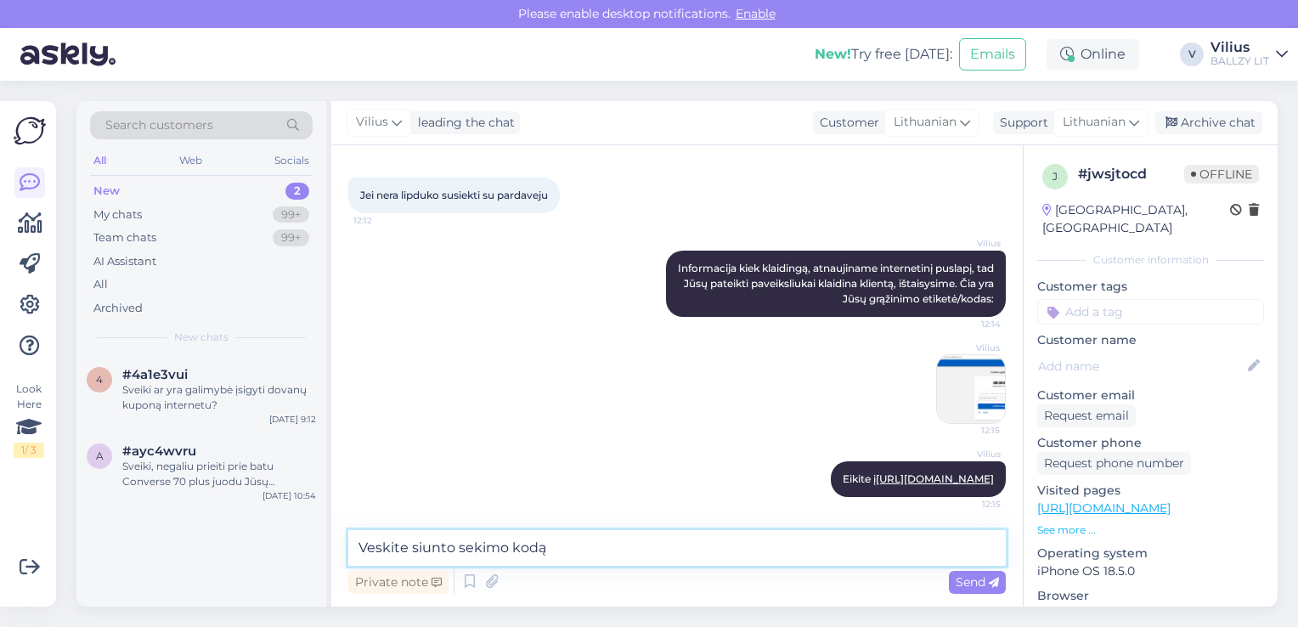
paste textarea "00364300487180152819"
type textarea "Veskite siunto sekimo kodą 00364300487180152819 (Jūsų siuntos sekimo kodas)"
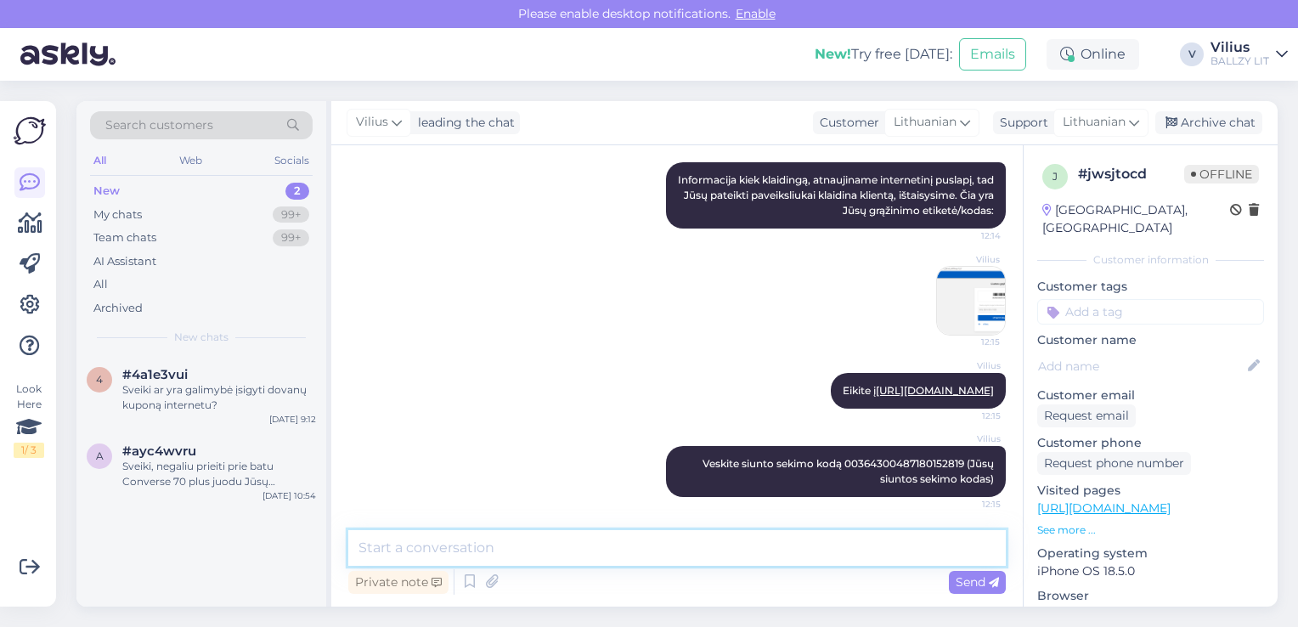
click at [429, 534] on textarea at bounding box center [677, 548] width 658 height 36
type textarea "Spauskite "Kitas" ir "Užsakyti grąžinimą" bei kodas susigeneruos"
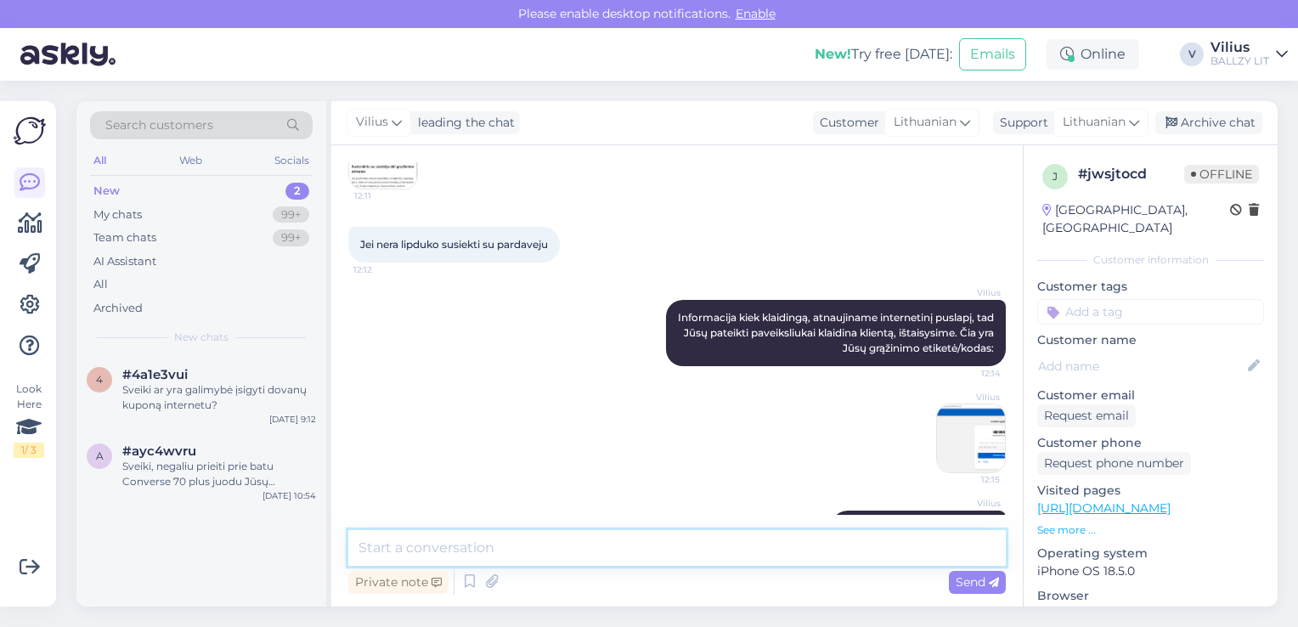
scroll to position [1396, 0]
